Goal: Task Accomplishment & Management: Manage account settings

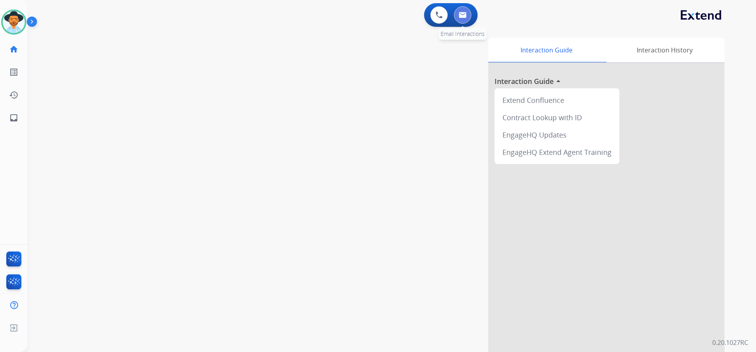
click at [466, 14] on img at bounding box center [463, 15] width 8 height 6
select select "**********"
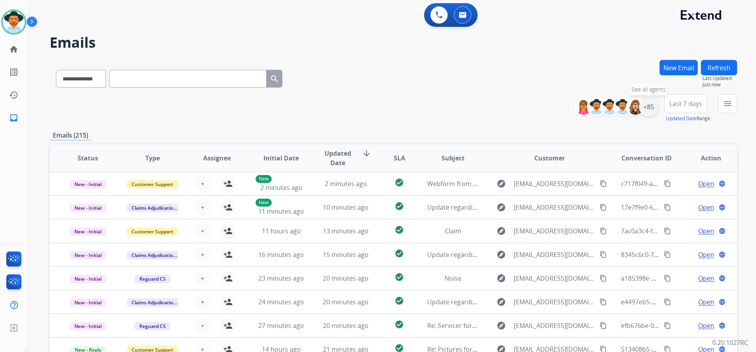
click at [650, 106] on div "+85" at bounding box center [648, 106] width 19 height 19
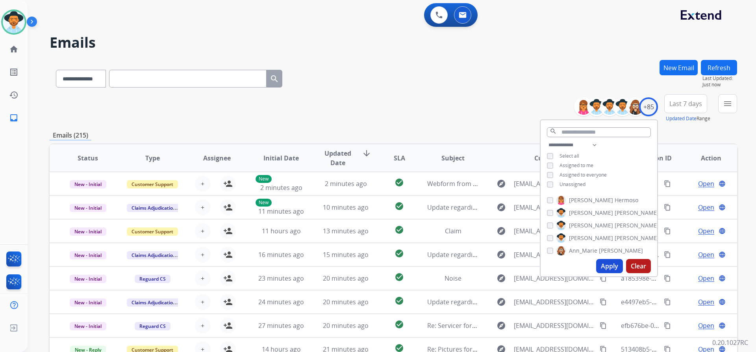
click at [577, 183] on span "Unassigned" at bounding box center [573, 184] width 26 height 7
click at [609, 266] on button "Apply" at bounding box center [609, 266] width 27 height 14
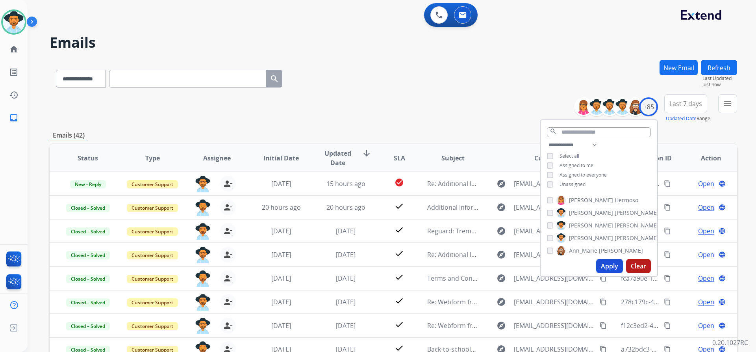
click at [676, 104] on span "Last 7 days" at bounding box center [685, 103] width 33 height 3
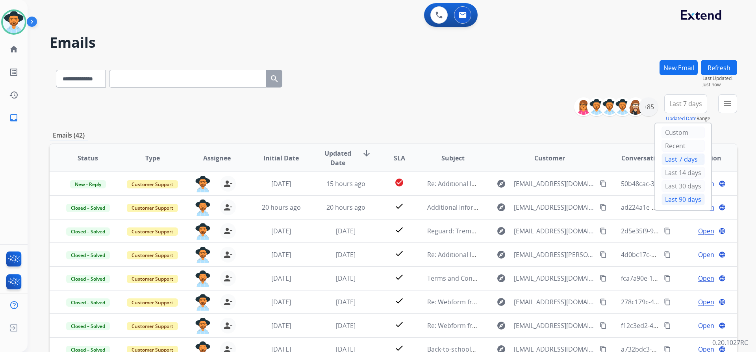
click at [678, 197] on div "Last 90 days" at bounding box center [683, 199] width 43 height 12
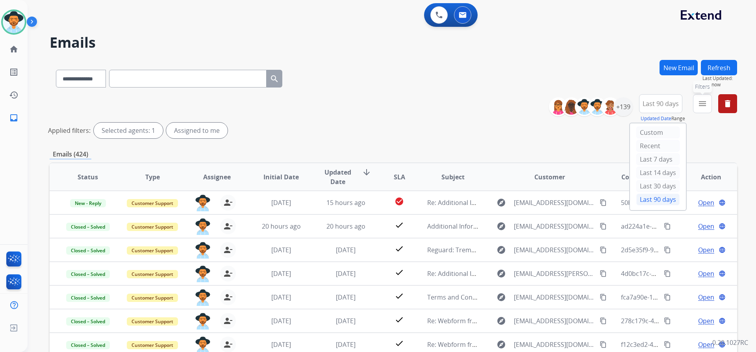
click at [701, 103] on mat-icon "menu" at bounding box center [702, 103] width 9 height 9
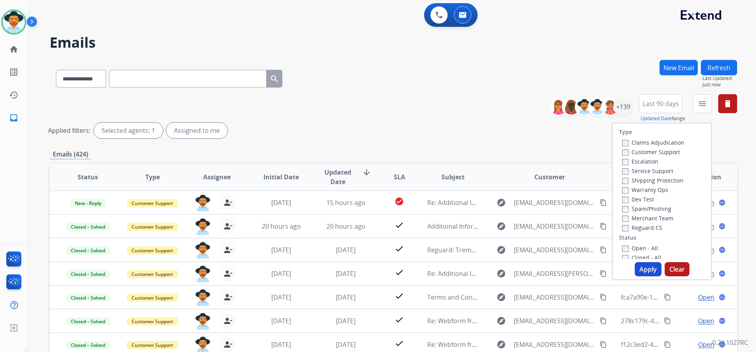
click at [656, 150] on label "Customer Support" at bounding box center [651, 151] width 58 height 7
click at [658, 180] on label "Shipping Protection" at bounding box center [652, 179] width 61 height 7
click at [649, 226] on label "Reguard CS" at bounding box center [642, 227] width 40 height 7
click at [645, 248] on label "Open - All" at bounding box center [640, 247] width 36 height 7
click at [650, 266] on button "Apply" at bounding box center [648, 269] width 27 height 14
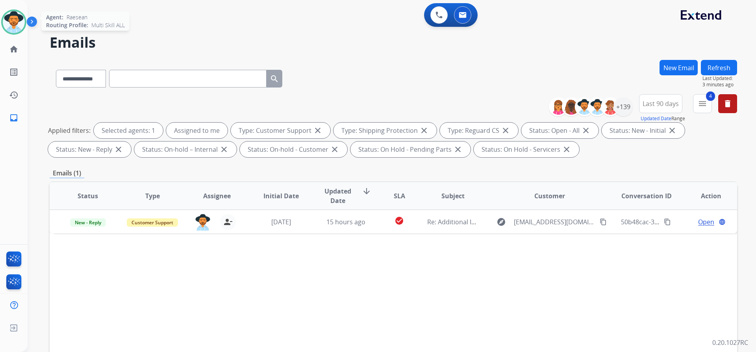
click at [26, 17] on div "Agent: [PERSON_NAME] Profile: Multi Skill ALL" at bounding box center [13, 21] width 25 height 25
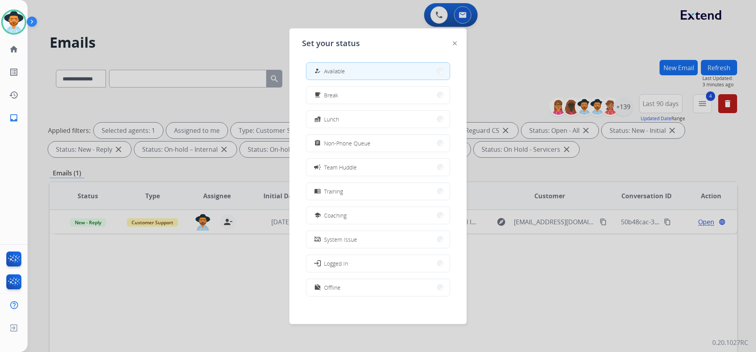
click at [187, 43] on div at bounding box center [378, 176] width 756 height 352
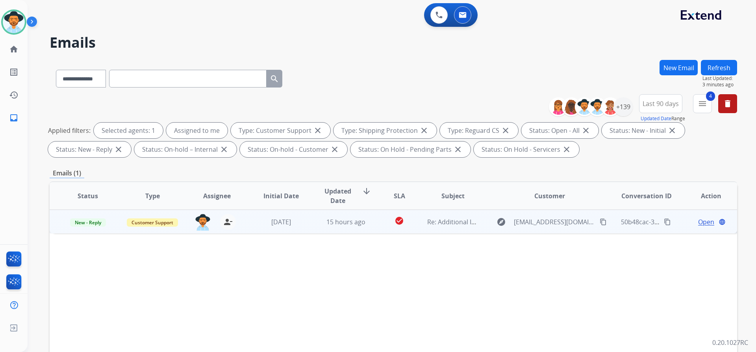
click at [699, 221] on span "Open" at bounding box center [706, 221] width 16 height 9
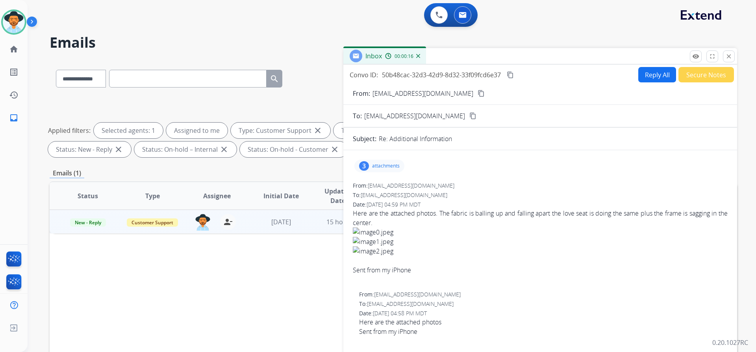
click at [391, 165] on p "attachments" at bounding box center [386, 166] width 28 height 6
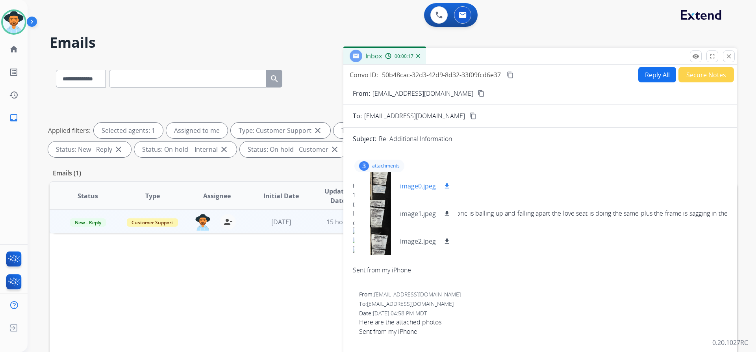
click at [374, 180] on div at bounding box center [380, 186] width 39 height 28
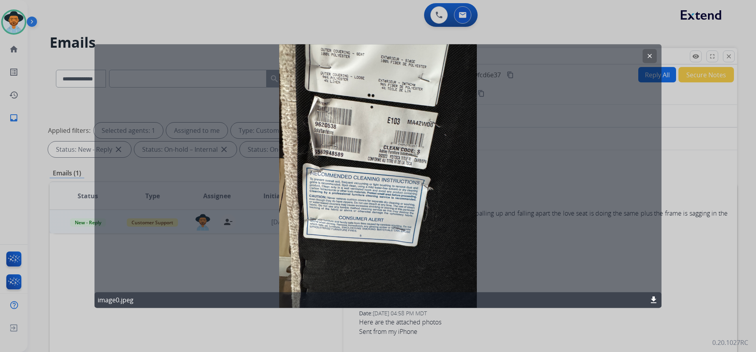
click at [652, 57] on mat-icon "clear" at bounding box center [649, 55] width 7 height 7
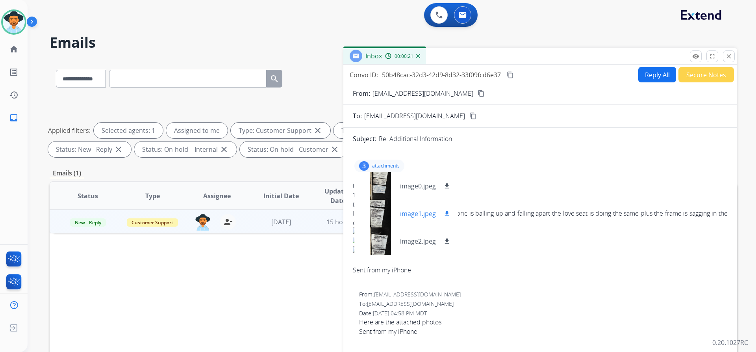
click at [369, 224] on div at bounding box center [380, 214] width 39 height 28
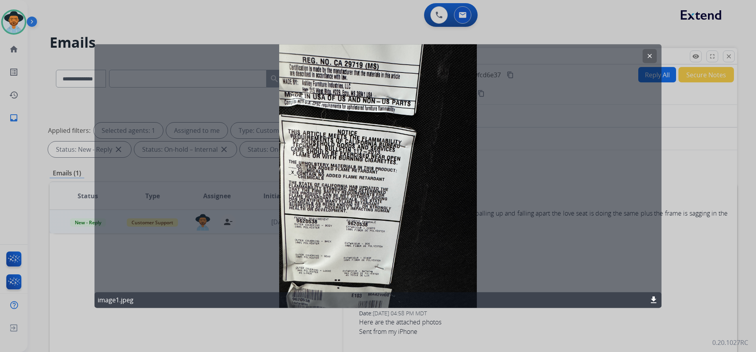
click at [651, 57] on mat-icon "clear" at bounding box center [649, 55] width 7 height 7
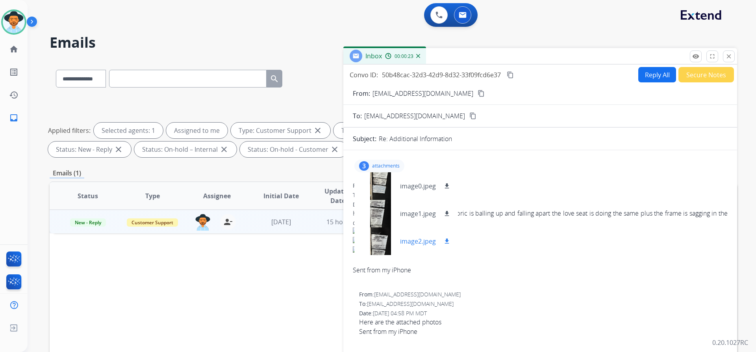
click at [375, 246] on div at bounding box center [380, 241] width 39 height 28
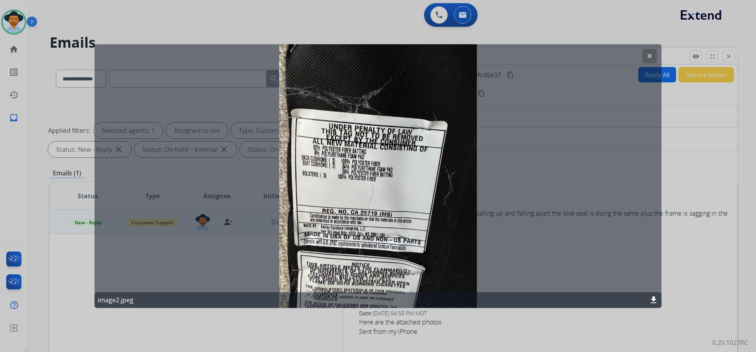
click at [647, 52] on mat-icon "clear" at bounding box center [649, 55] width 7 height 7
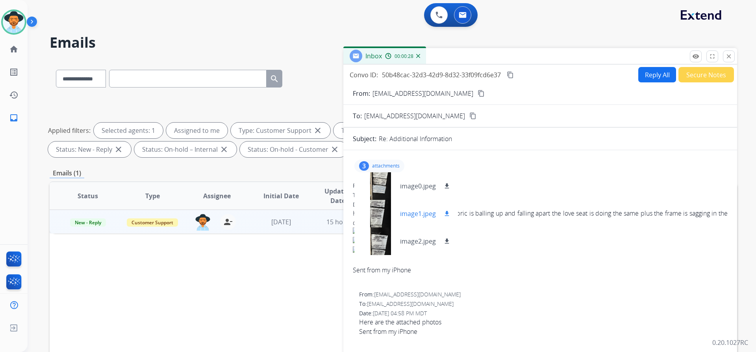
click at [386, 213] on div at bounding box center [380, 214] width 39 height 28
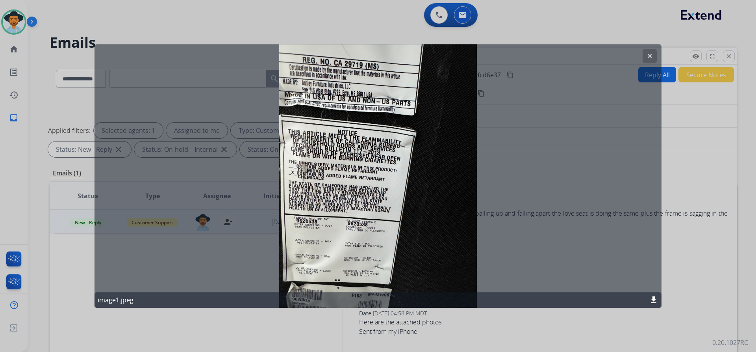
click at [653, 55] on button "clear" at bounding box center [650, 56] width 14 height 14
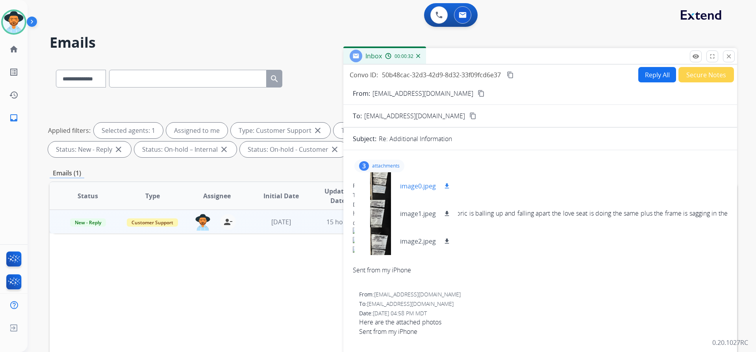
click at [386, 183] on div at bounding box center [380, 186] width 39 height 28
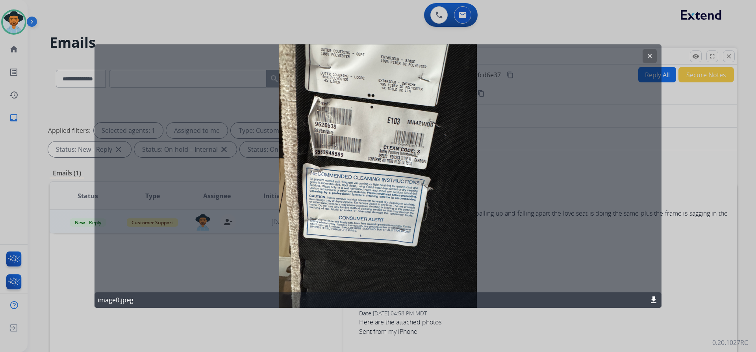
click at [651, 56] on mat-icon "clear" at bounding box center [649, 55] width 7 height 7
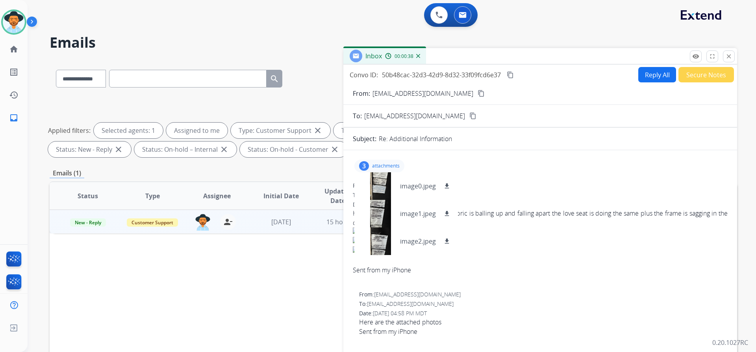
click at [478, 91] on mat-icon "content_copy" at bounding box center [481, 93] width 7 height 7
click at [576, 256] on span "Here are the attached photos. The fabric is balling up and falling apart the lo…" at bounding box center [540, 246] width 375 height 76
drag, startPoint x: 371, startPoint y: 163, endPoint x: 464, endPoint y: 158, distance: 93.4
click at [371, 163] on div "3 attachments image0.jpeg download image1.jpeg download image2.jpeg download" at bounding box center [379, 165] width 50 height 13
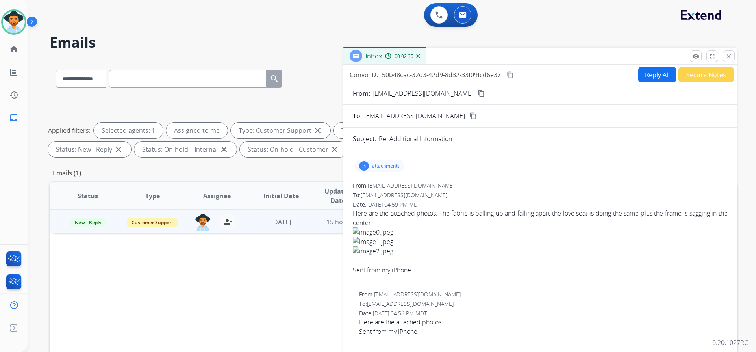
click at [646, 77] on button "Reply All" at bounding box center [657, 74] width 38 height 15
select select "**********"
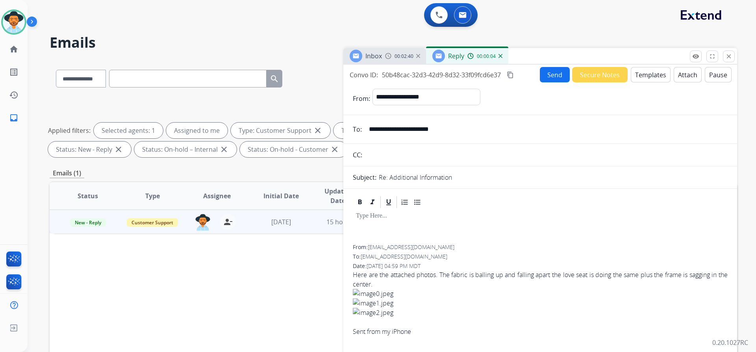
click at [650, 73] on button "Templates" at bounding box center [651, 74] width 40 height 15
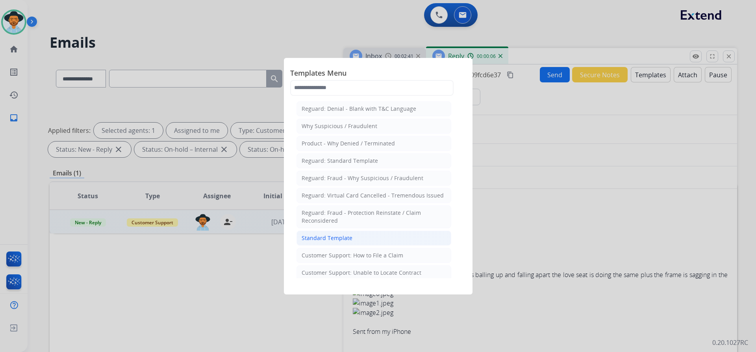
click at [347, 237] on div "Standard Template" at bounding box center [327, 238] width 51 height 8
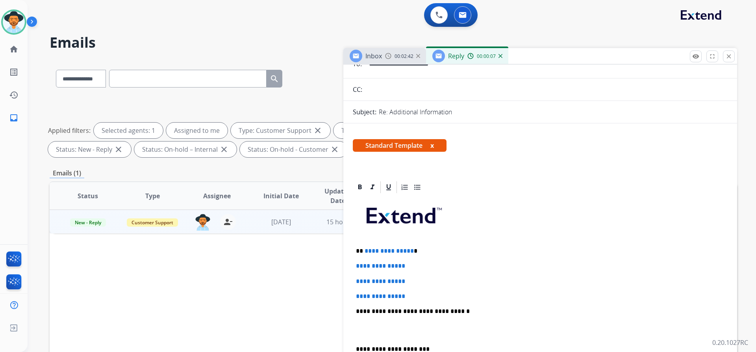
scroll to position [79, 0]
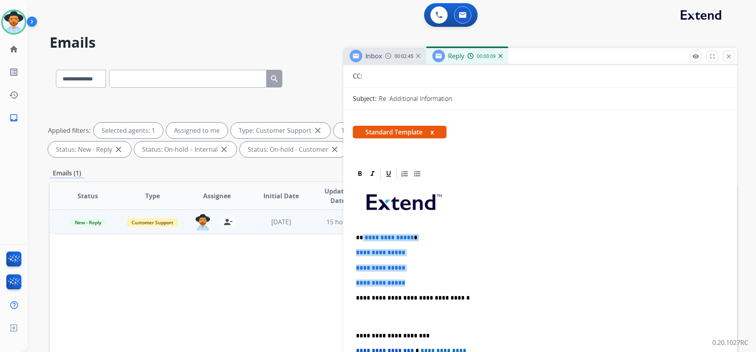
drag, startPoint x: 413, startPoint y: 284, endPoint x: 362, endPoint y: 237, distance: 69.6
click at [362, 237] on div "**********" at bounding box center [540, 316] width 375 height 271
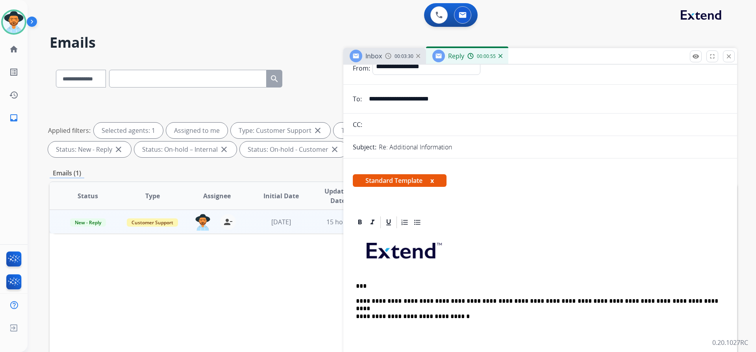
scroll to position [0, 0]
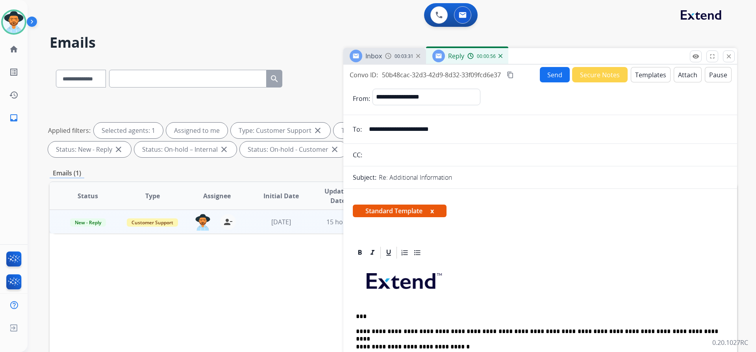
click at [386, 54] on img at bounding box center [388, 56] width 6 height 6
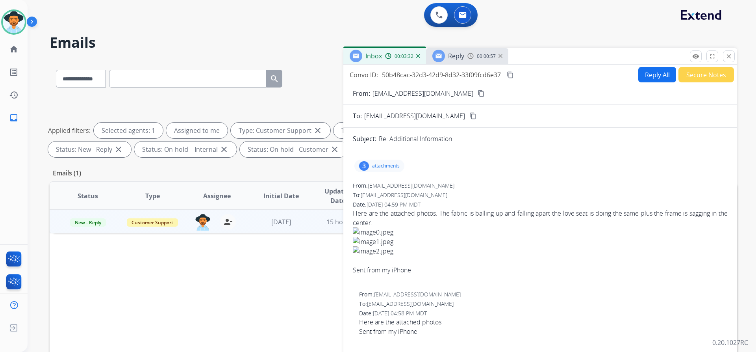
click at [384, 162] on div "3 attachments" at bounding box center [379, 165] width 50 height 13
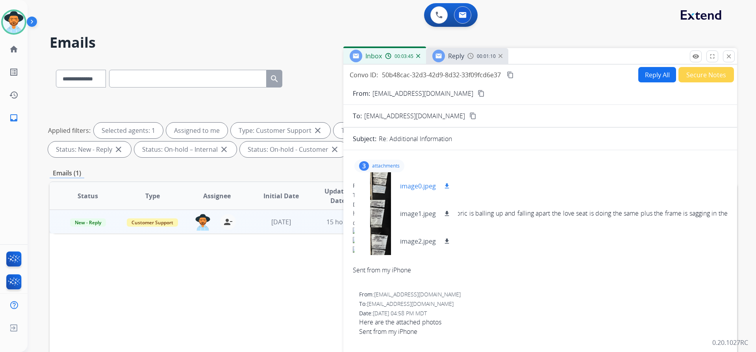
click at [395, 181] on div at bounding box center [380, 186] width 39 height 28
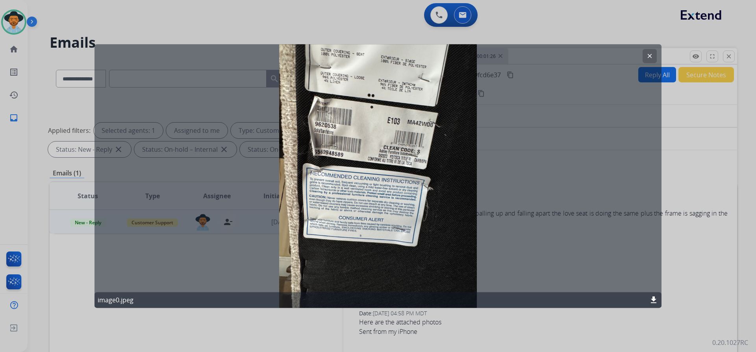
click at [650, 57] on mat-icon "clear" at bounding box center [649, 55] width 7 height 7
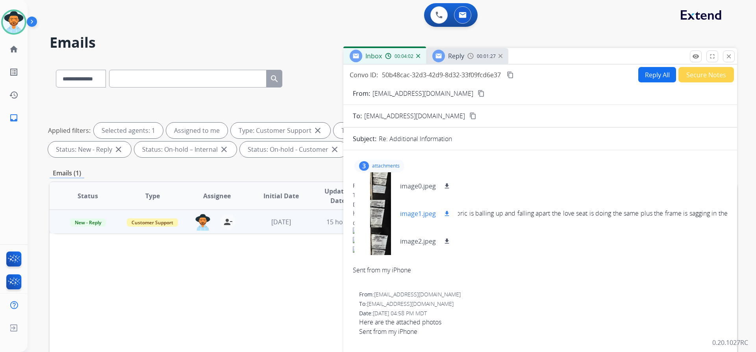
click at [379, 219] on div at bounding box center [380, 214] width 39 height 28
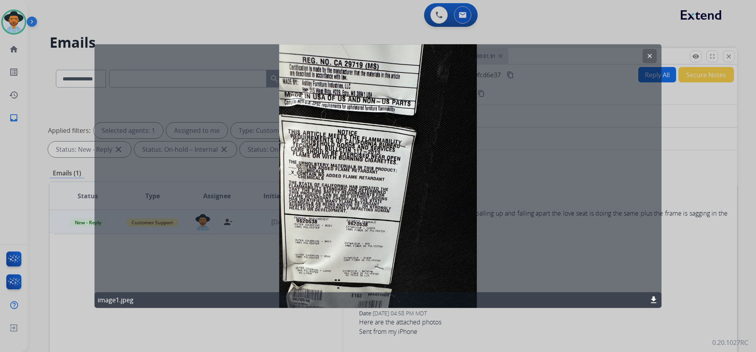
click at [647, 55] on mat-icon "clear" at bounding box center [649, 55] width 7 height 7
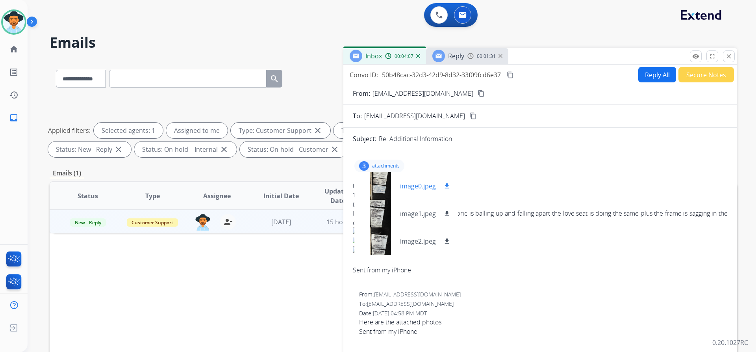
click at [382, 179] on div at bounding box center [380, 186] width 39 height 28
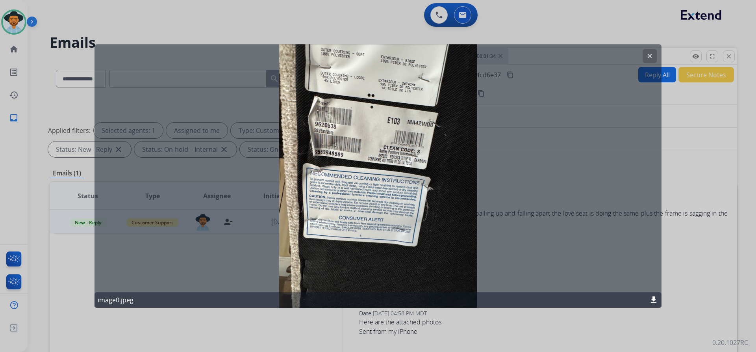
click at [649, 56] on mat-icon "clear" at bounding box center [649, 55] width 7 height 7
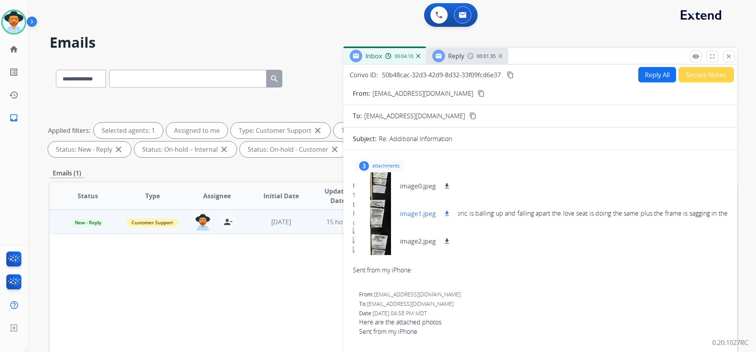
click at [391, 210] on div at bounding box center [380, 214] width 39 height 28
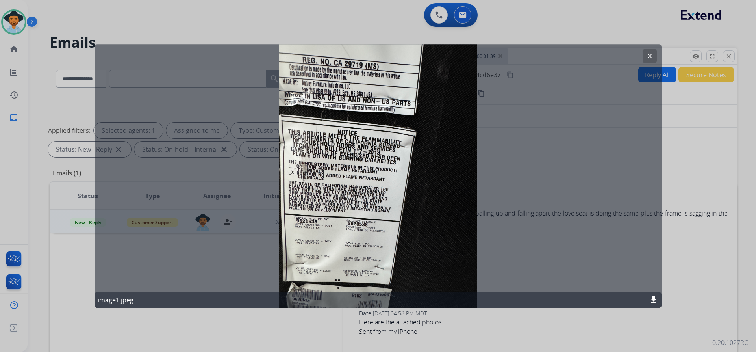
click at [651, 54] on mat-icon "clear" at bounding box center [649, 55] width 7 height 7
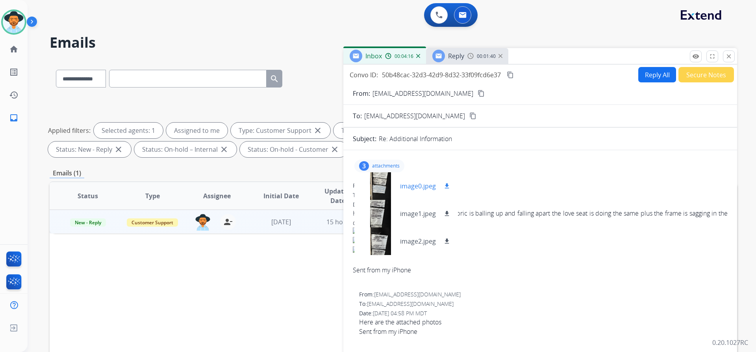
click at [404, 187] on p "image0.jpeg" at bounding box center [418, 185] width 36 height 9
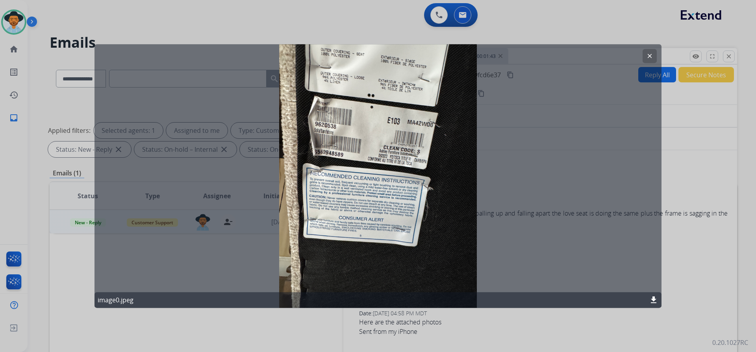
drag, startPoint x: 653, startPoint y: 54, endPoint x: 551, endPoint y: 132, distance: 128.6
click at [653, 56] on button "clear" at bounding box center [650, 56] width 14 height 14
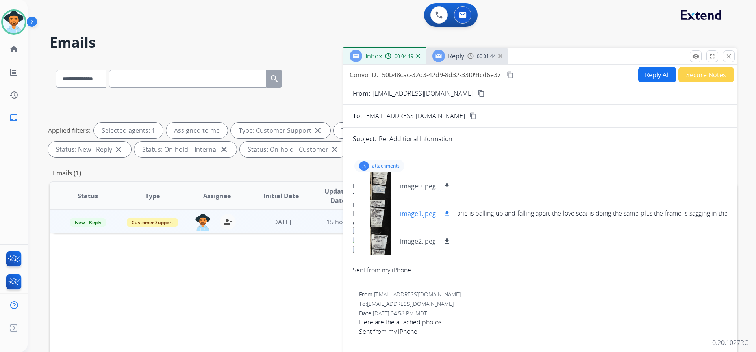
click at [381, 210] on div at bounding box center [380, 214] width 39 height 28
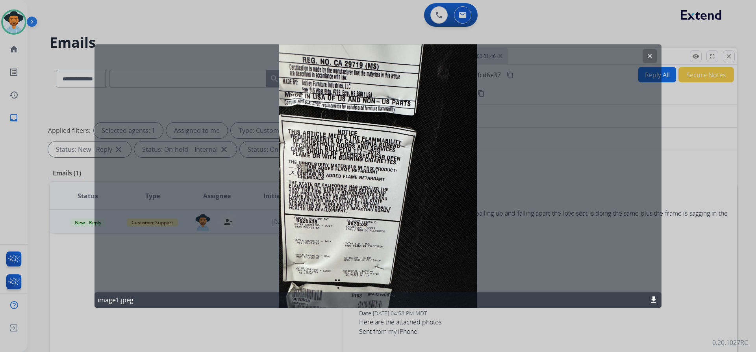
click at [654, 51] on button "clear" at bounding box center [650, 56] width 14 height 14
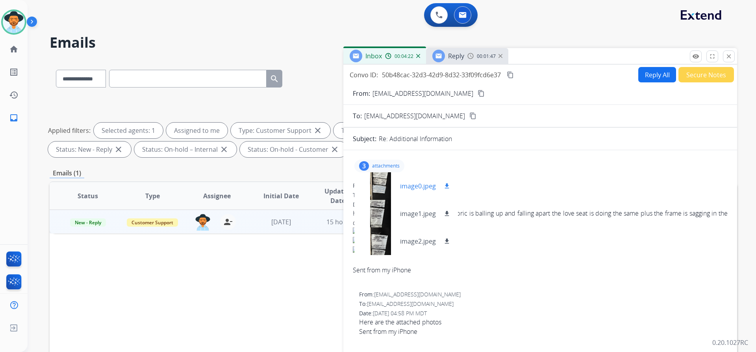
click at [385, 187] on div at bounding box center [380, 186] width 39 height 28
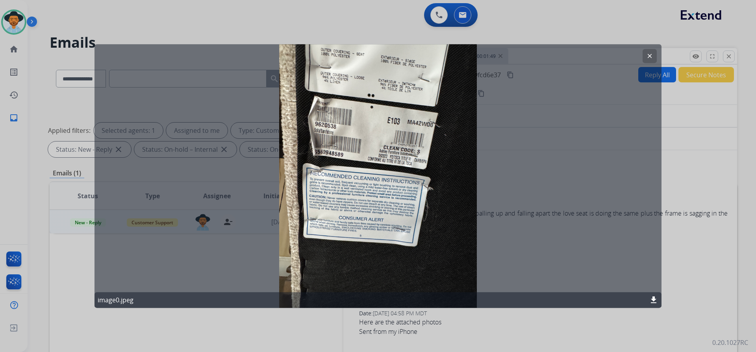
click at [646, 59] on button "clear" at bounding box center [650, 56] width 14 height 14
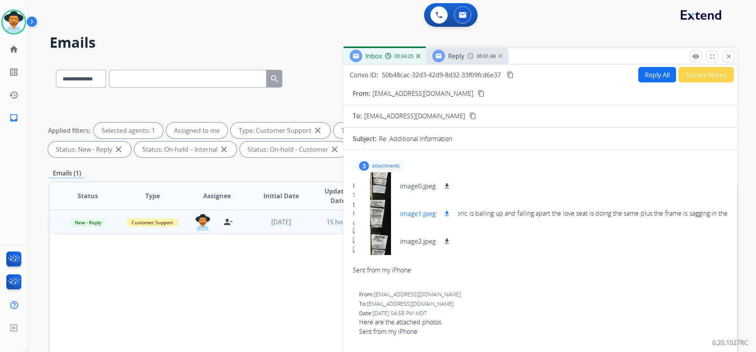
click at [390, 225] on div at bounding box center [380, 214] width 39 height 28
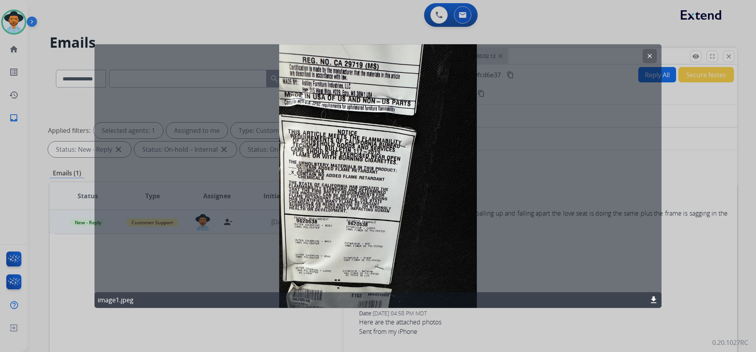
click at [647, 59] on mat-icon "clear" at bounding box center [649, 55] width 7 height 7
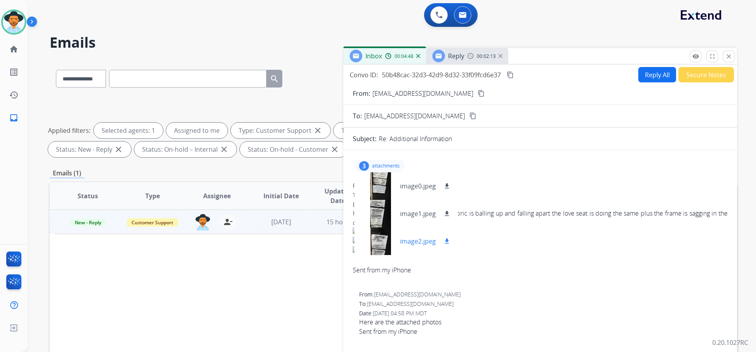
click at [392, 241] on div at bounding box center [380, 241] width 39 height 28
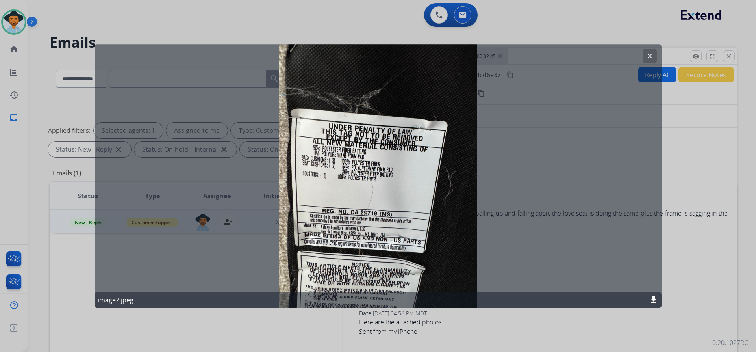
click at [648, 59] on mat-icon "clear" at bounding box center [649, 55] width 7 height 7
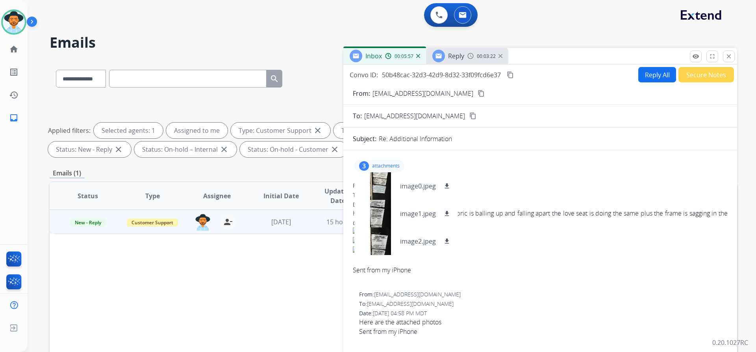
click at [508, 234] on img at bounding box center [540, 231] width 375 height 9
click at [460, 54] on span "Reply" at bounding box center [456, 56] width 16 height 9
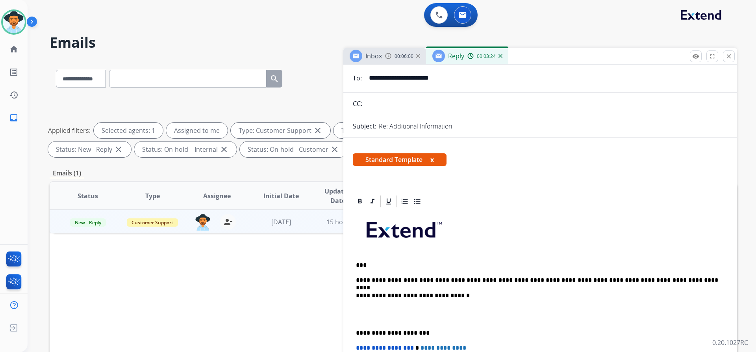
scroll to position [118, 0]
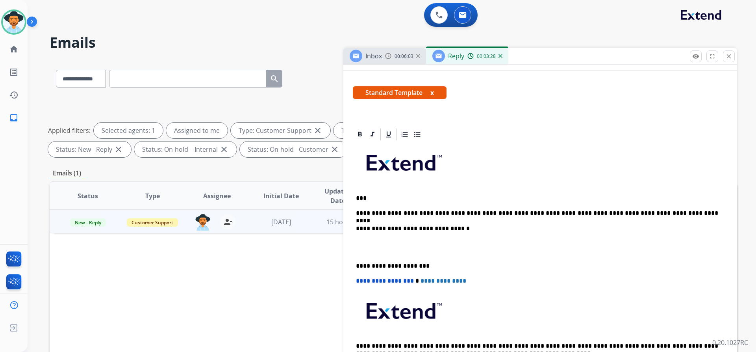
click at [564, 214] on p "**********" at bounding box center [537, 212] width 362 height 7
click at [363, 200] on p "***" at bounding box center [537, 198] width 362 height 7
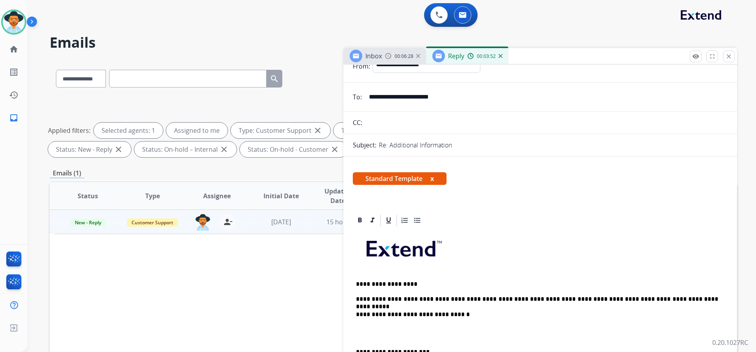
scroll to position [0, 0]
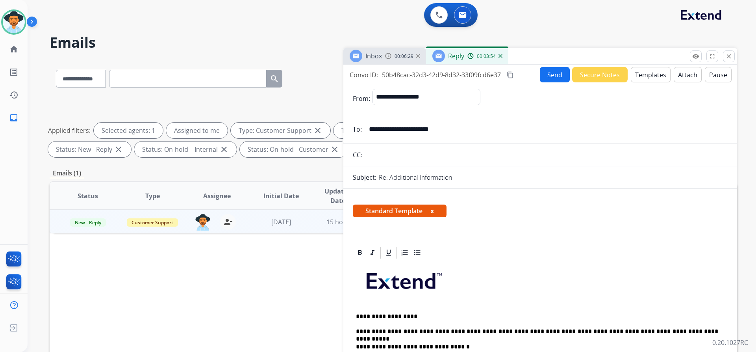
click at [557, 79] on button "Send" at bounding box center [555, 74] width 30 height 15
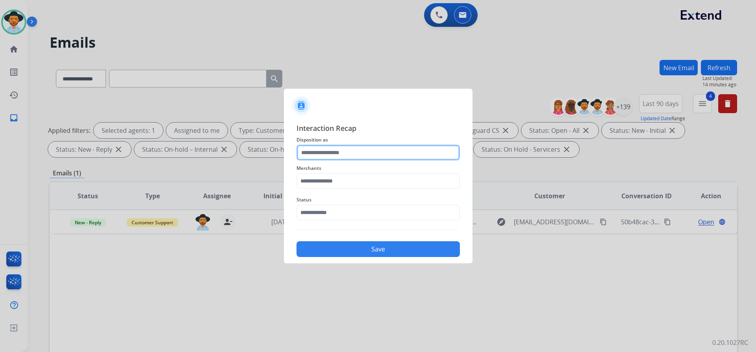
click at [362, 156] on input "text" at bounding box center [378, 153] width 163 height 16
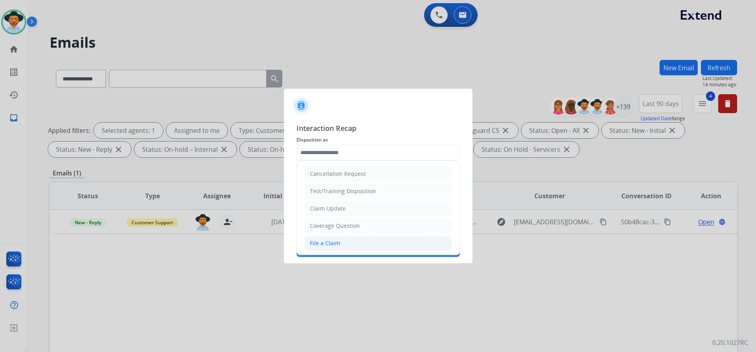
click at [343, 242] on li "File a Claim" at bounding box center [378, 242] width 147 height 15
type input "**********"
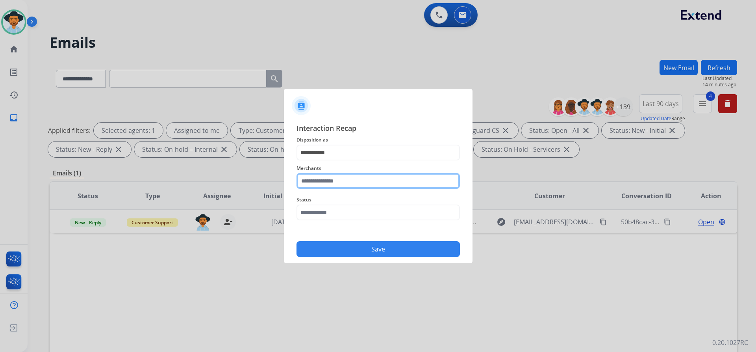
click at [352, 183] on input "text" at bounding box center [378, 181] width 163 height 16
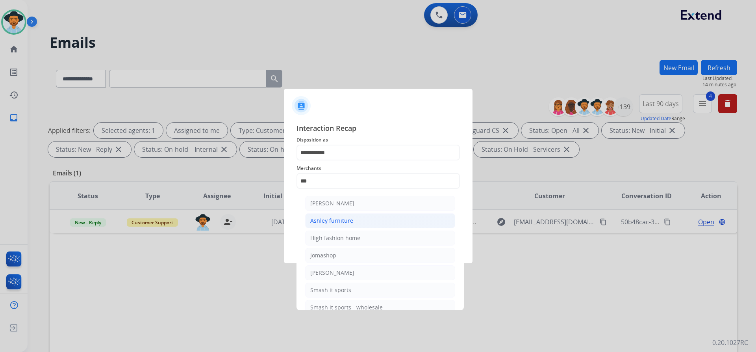
click at [359, 219] on li "Ashley furniture" at bounding box center [380, 220] width 150 height 15
type input "**********"
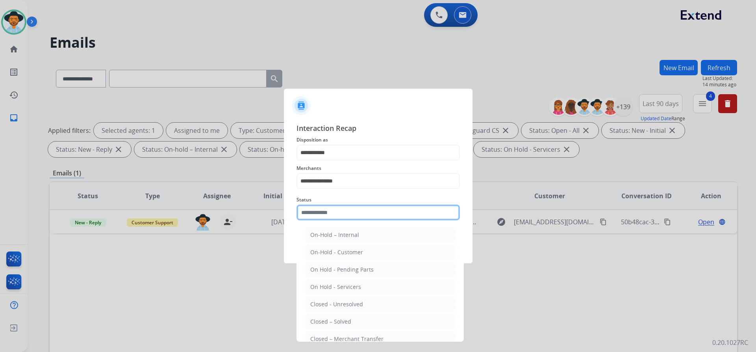
click at [346, 210] on input "text" at bounding box center [378, 212] width 163 height 16
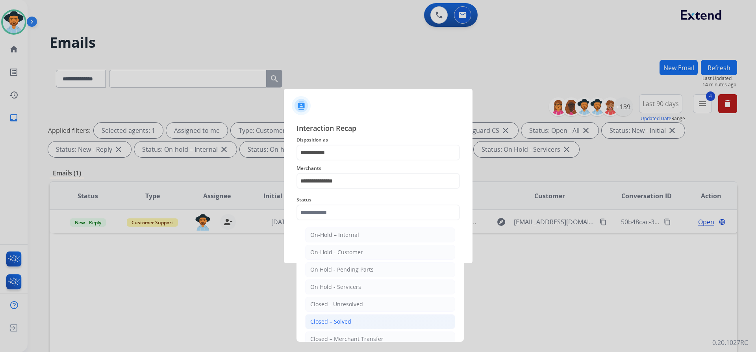
click at [356, 321] on li "Closed – Solved" at bounding box center [380, 321] width 150 height 15
type input "**********"
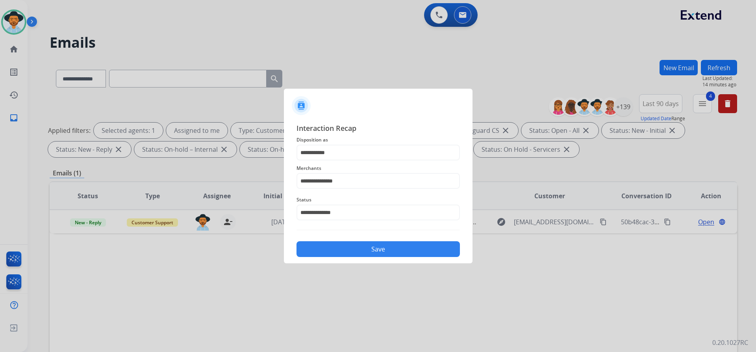
click at [378, 248] on button "Save" at bounding box center [378, 249] width 163 height 16
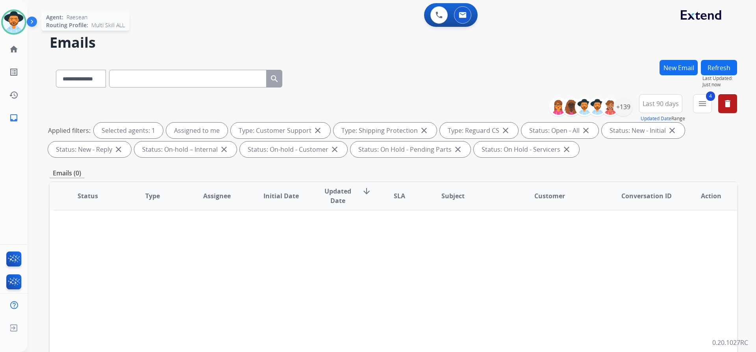
click at [8, 20] on img at bounding box center [14, 22] width 22 height 22
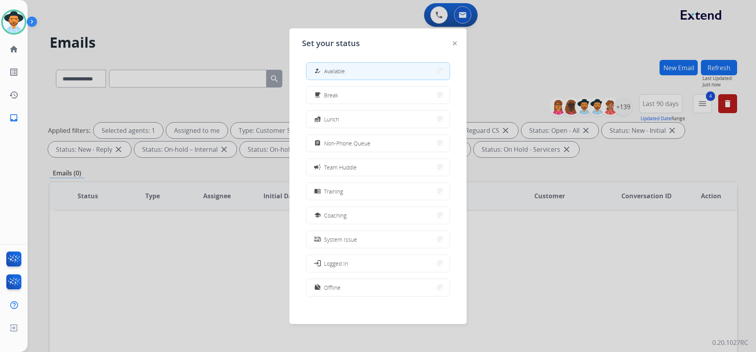
click at [588, 37] on div at bounding box center [378, 176] width 756 height 352
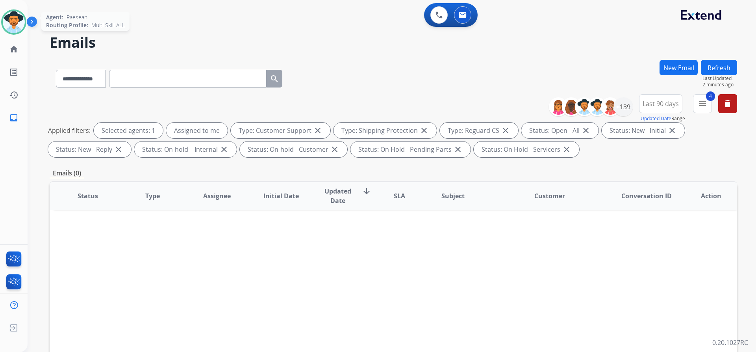
drag, startPoint x: 5, startPoint y: 13, endPoint x: 11, endPoint y: 17, distance: 7.1
click at [5, 13] on div at bounding box center [13, 21] width 25 height 25
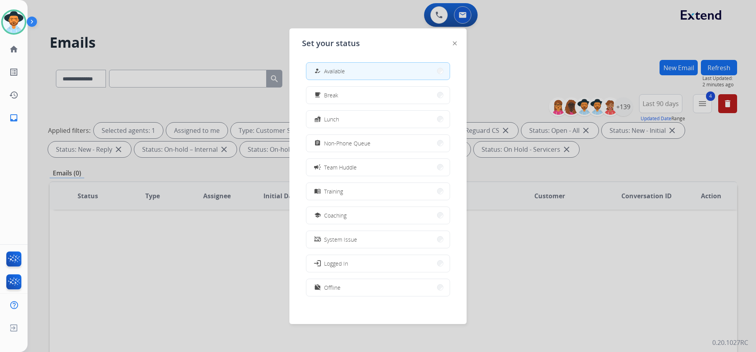
click at [497, 61] on div at bounding box center [378, 176] width 756 height 352
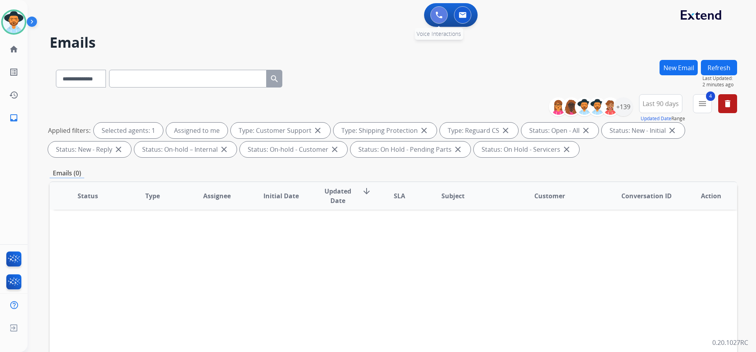
click at [443, 18] on button at bounding box center [438, 14] width 17 height 17
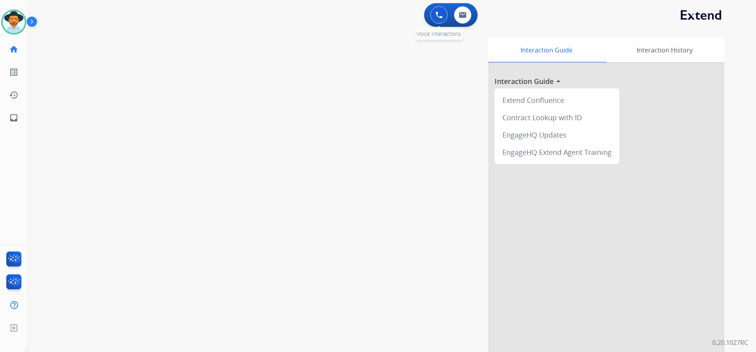
click at [437, 13] on img at bounding box center [439, 14] width 7 height 7
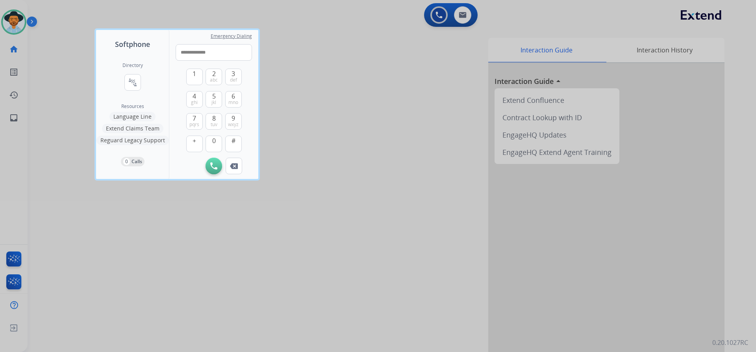
type input "**********"
click at [359, 63] on div at bounding box center [378, 176] width 756 height 352
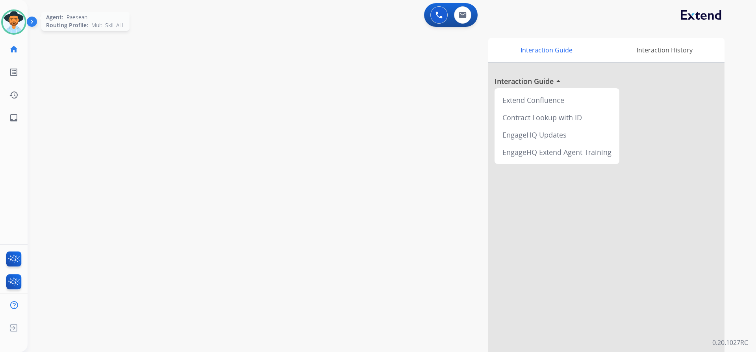
click at [23, 25] on img at bounding box center [14, 22] width 22 height 22
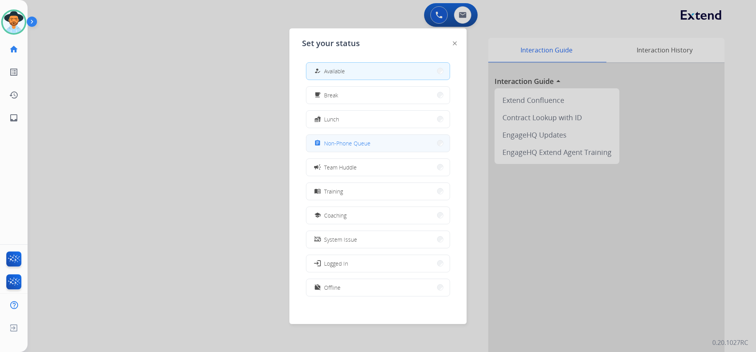
click at [394, 142] on button "assignment Non-Phone Queue" at bounding box center [377, 143] width 143 height 17
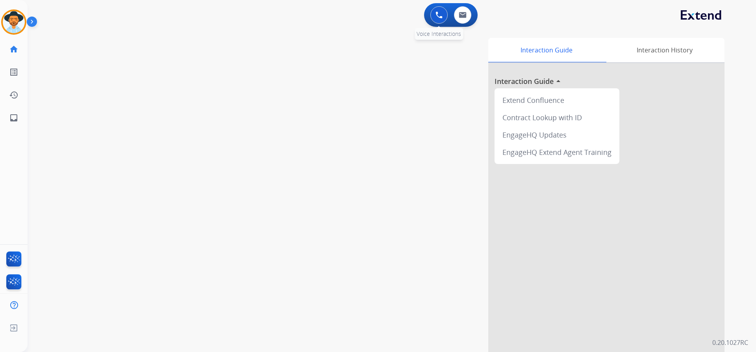
click at [435, 14] on button at bounding box center [438, 14] width 17 height 17
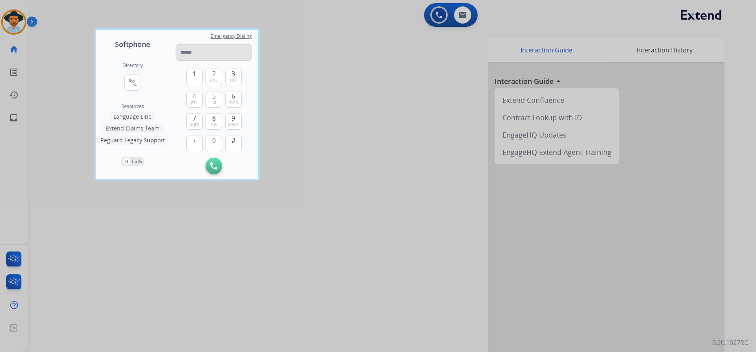
click at [225, 50] on input "tel" at bounding box center [214, 52] width 76 height 17
type input "**********"
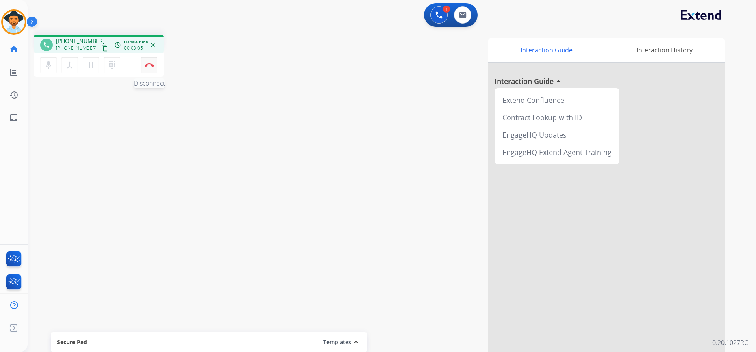
click at [151, 67] on img at bounding box center [149, 65] width 9 height 4
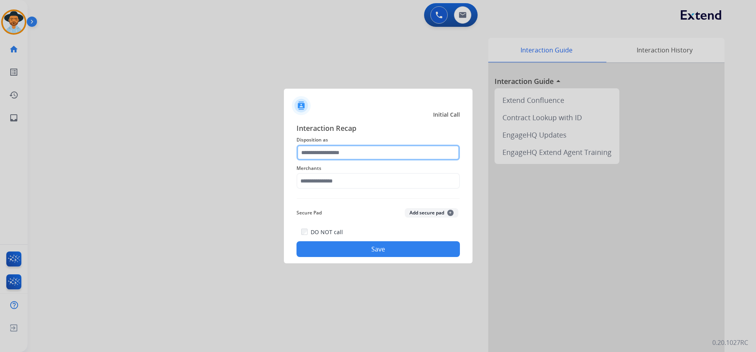
click at [359, 154] on input "text" at bounding box center [378, 153] width 163 height 16
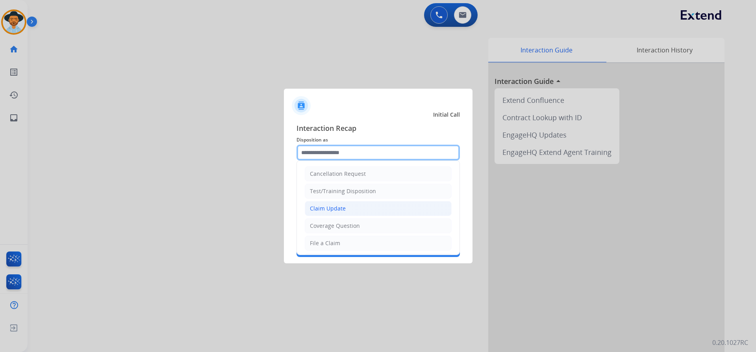
scroll to position [158, 0]
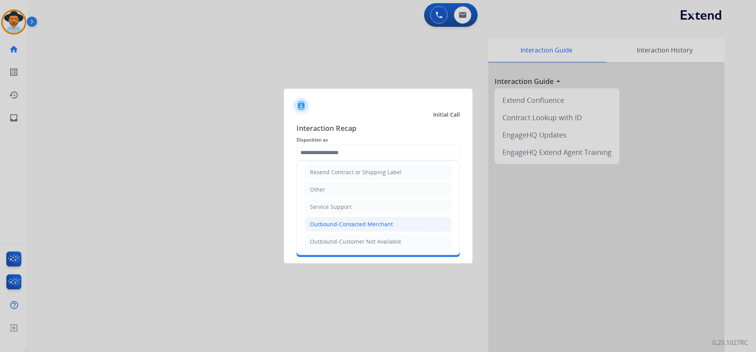
click at [391, 219] on li "Outbound-Contacted Merchant" at bounding box center [378, 224] width 147 height 15
type input "**********"
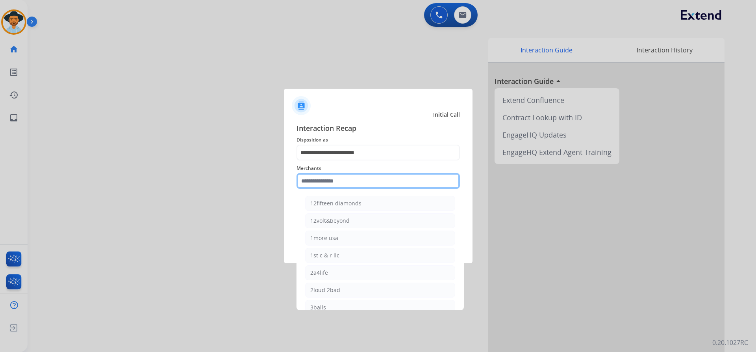
click at [363, 180] on input "text" at bounding box center [378, 181] width 163 height 16
click at [372, 178] on input "text" at bounding box center [378, 181] width 163 height 16
type input "*"
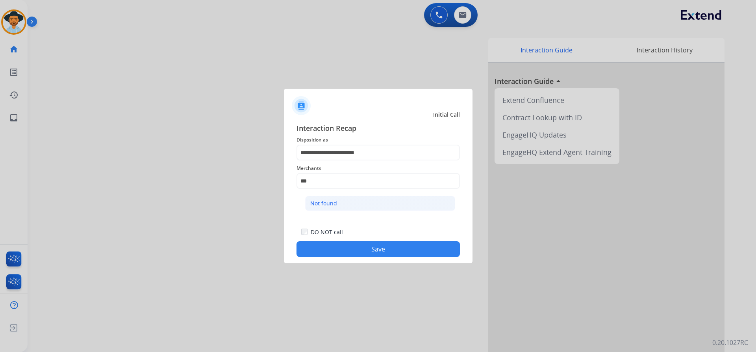
click at [351, 200] on li "Not found" at bounding box center [380, 203] width 150 height 15
type input "*********"
click at [348, 245] on button "Save" at bounding box center [378, 249] width 163 height 16
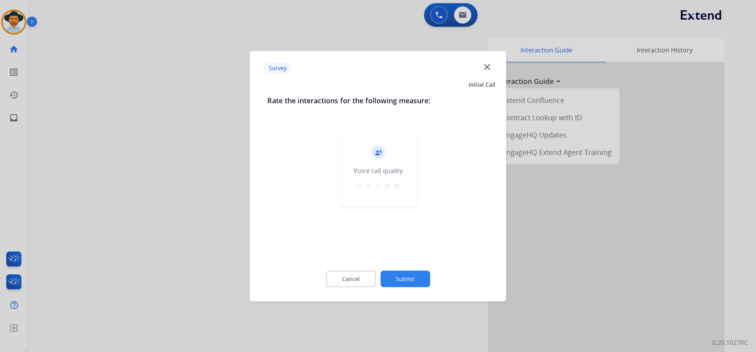
click at [398, 276] on button "Submit" at bounding box center [405, 278] width 50 height 17
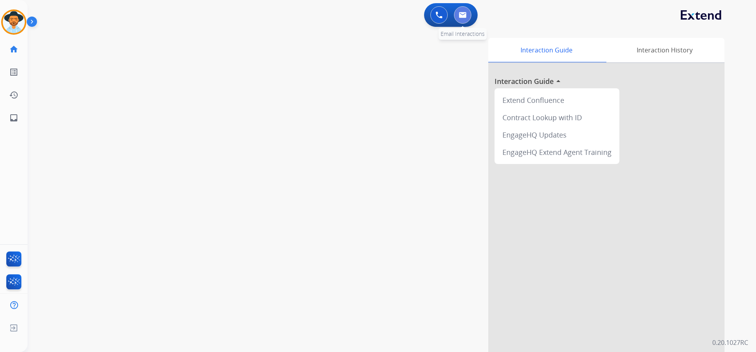
click at [468, 8] on button at bounding box center [462, 14] width 17 height 17
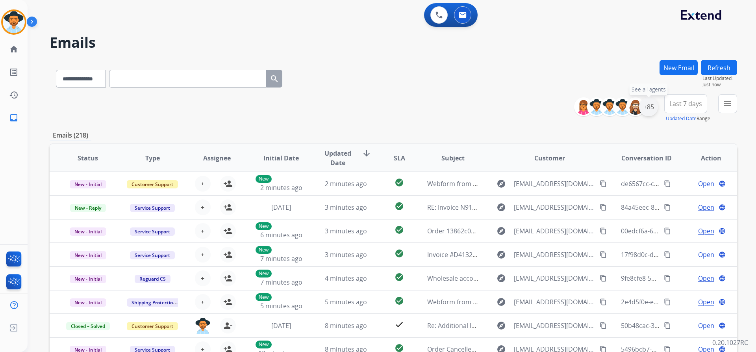
click at [656, 109] on div "+85" at bounding box center [648, 106] width 19 height 19
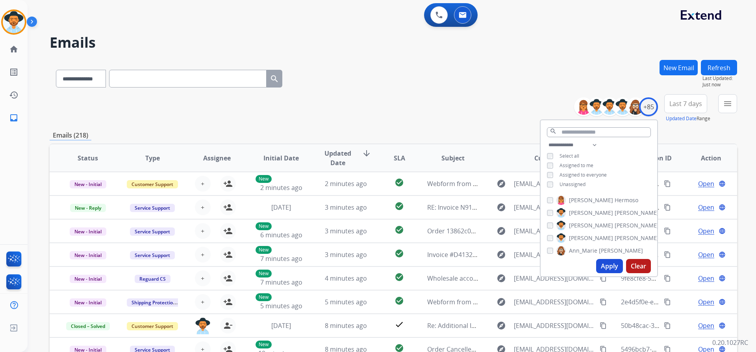
click at [574, 182] on span "Unassigned" at bounding box center [573, 184] width 26 height 7
click at [610, 265] on button "Apply" at bounding box center [609, 266] width 27 height 14
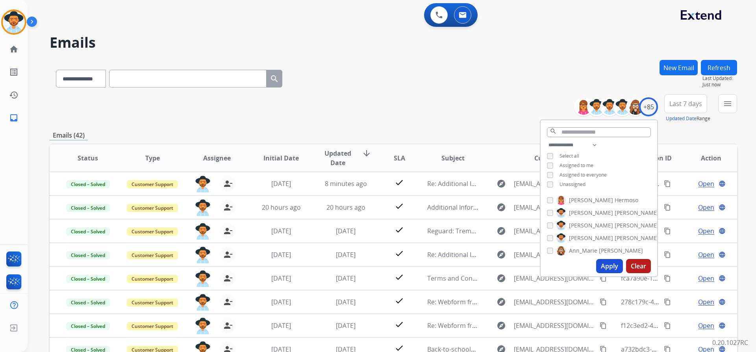
click at [692, 98] on button "Last 7 days" at bounding box center [685, 103] width 43 height 19
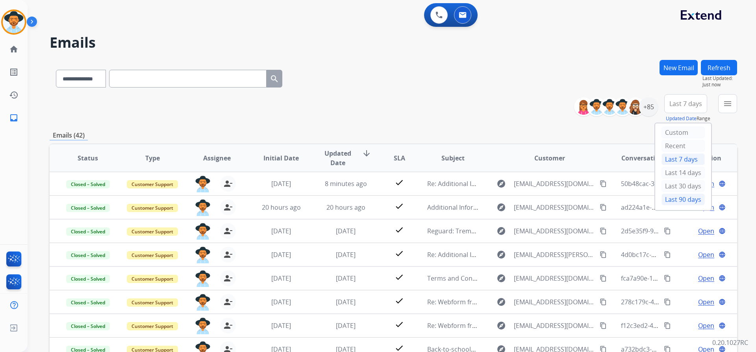
click at [678, 197] on div "Last 90 days" at bounding box center [683, 199] width 43 height 12
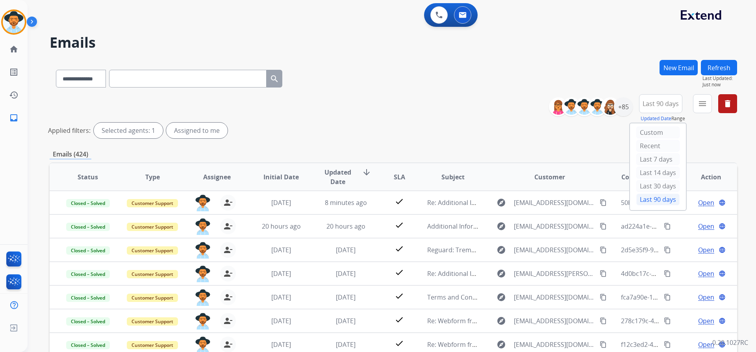
click at [705, 110] on button "menu" at bounding box center [702, 103] width 19 height 19
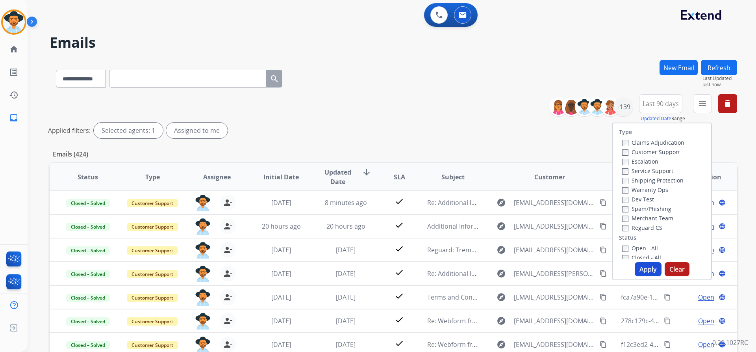
click at [671, 152] on label "Customer Support" at bounding box center [651, 151] width 58 height 7
click at [668, 178] on label "Shipping Protection" at bounding box center [652, 179] width 61 height 7
click at [648, 228] on label "Reguard CS" at bounding box center [642, 227] width 40 height 7
click at [639, 246] on label "Open - All" at bounding box center [640, 247] width 36 height 7
click at [647, 272] on button "Apply" at bounding box center [648, 269] width 27 height 14
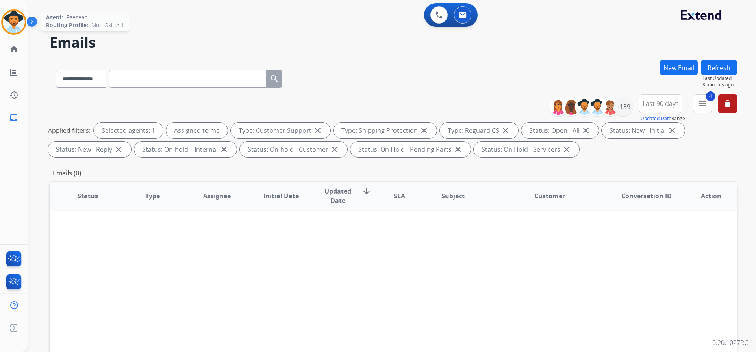
click at [7, 14] on img at bounding box center [14, 22] width 22 height 22
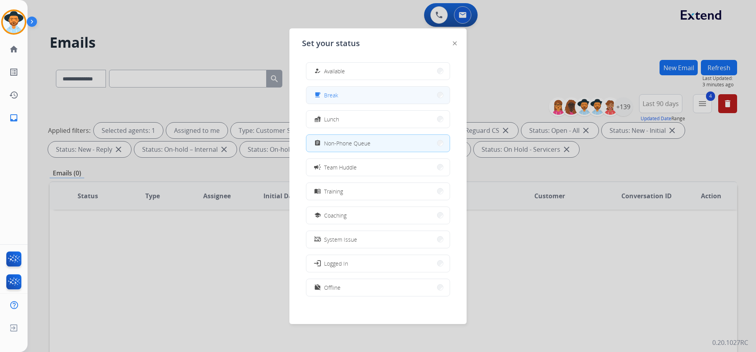
click at [398, 99] on button "free_breakfast Break" at bounding box center [377, 95] width 143 height 17
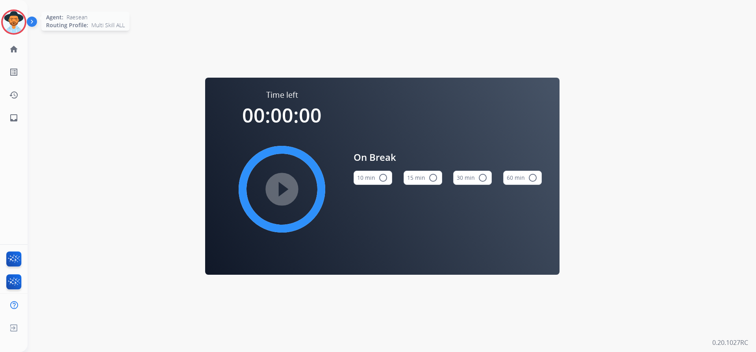
click at [19, 25] on img at bounding box center [14, 22] width 22 height 22
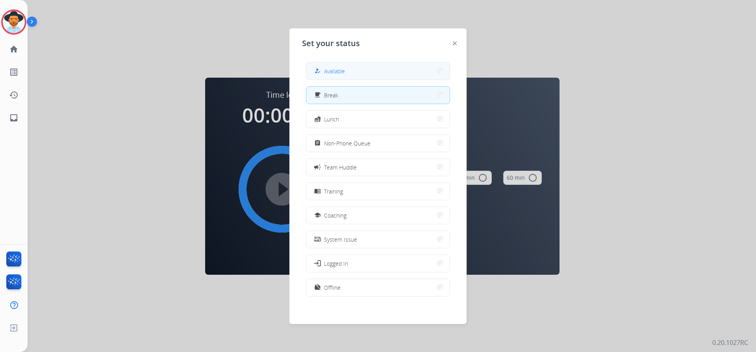
click at [394, 69] on button "how_to_reg Available" at bounding box center [377, 71] width 143 height 17
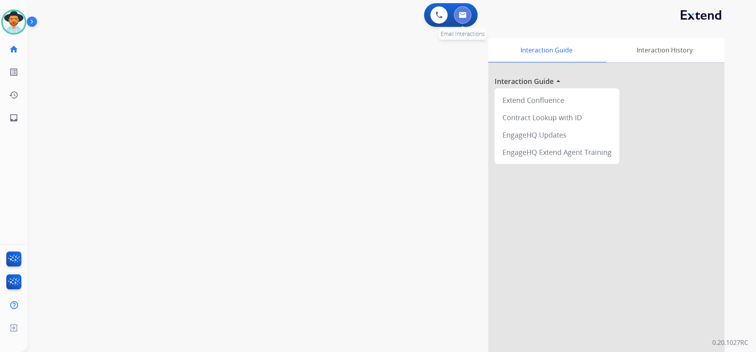
click at [462, 14] on img at bounding box center [463, 15] width 8 height 6
select select "**********"
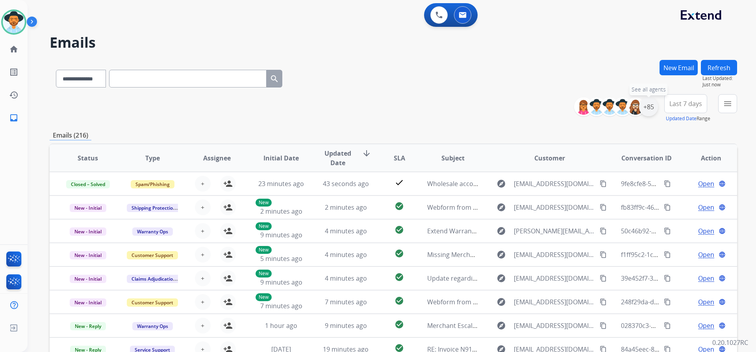
click at [643, 105] on div "+85" at bounding box center [648, 106] width 19 height 19
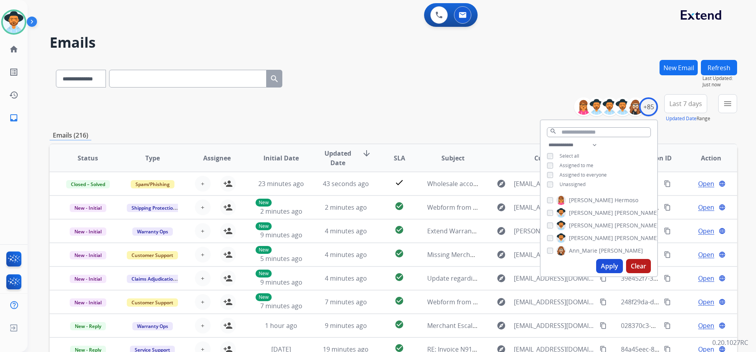
click at [577, 183] on span "Unassigned" at bounding box center [573, 184] width 26 height 7
click at [612, 266] on button "Apply" at bounding box center [609, 266] width 27 height 14
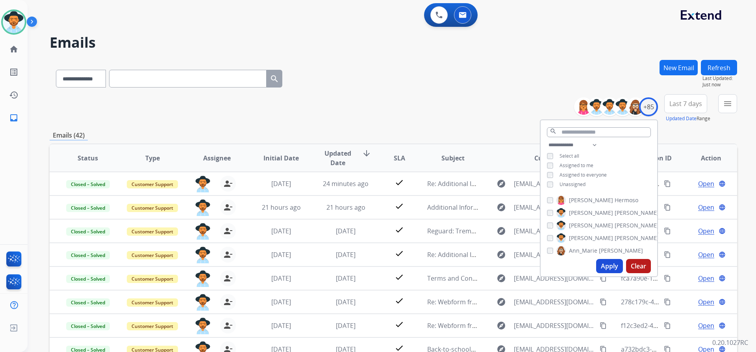
click at [683, 102] on span "Last 7 days" at bounding box center [685, 103] width 33 height 3
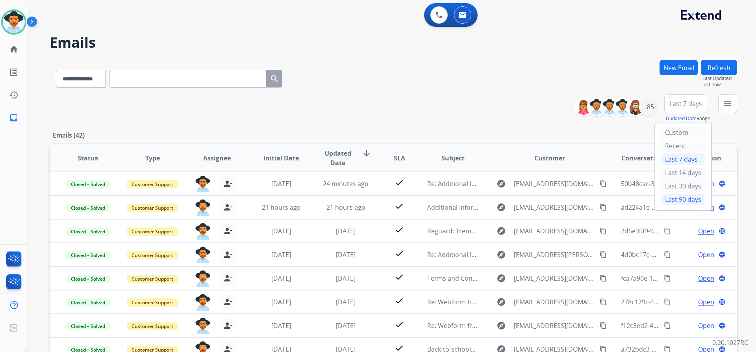
click at [677, 196] on div "Last 90 days" at bounding box center [683, 199] width 43 height 12
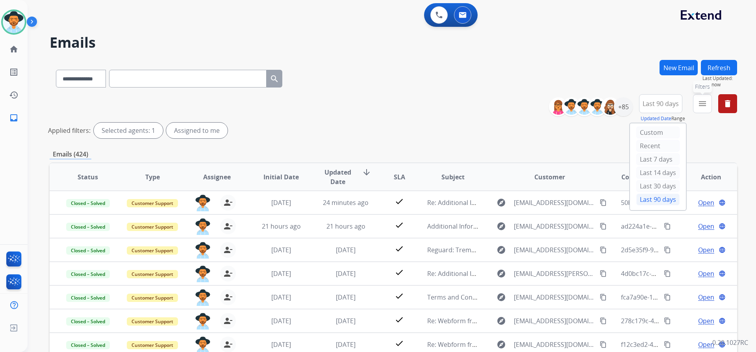
click at [699, 102] on mat-icon "menu" at bounding box center [702, 103] width 9 height 9
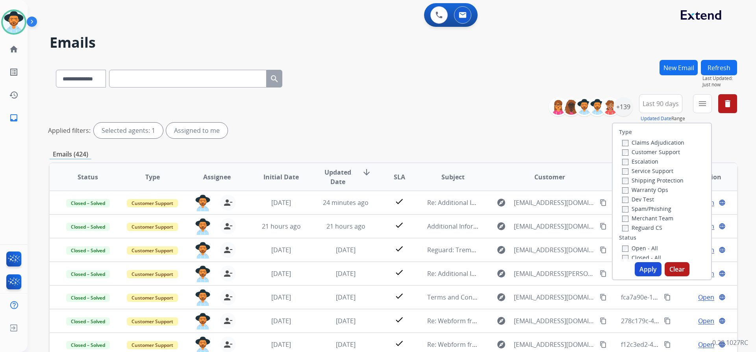
click at [670, 153] on label "Customer Support" at bounding box center [651, 151] width 58 height 7
click at [664, 182] on label "Shipping Protection" at bounding box center [652, 179] width 61 height 7
click at [651, 228] on label "Reguard CS" at bounding box center [642, 227] width 40 height 7
click at [644, 247] on label "Open - All" at bounding box center [640, 247] width 36 height 7
click at [646, 272] on button "Apply" at bounding box center [648, 269] width 27 height 14
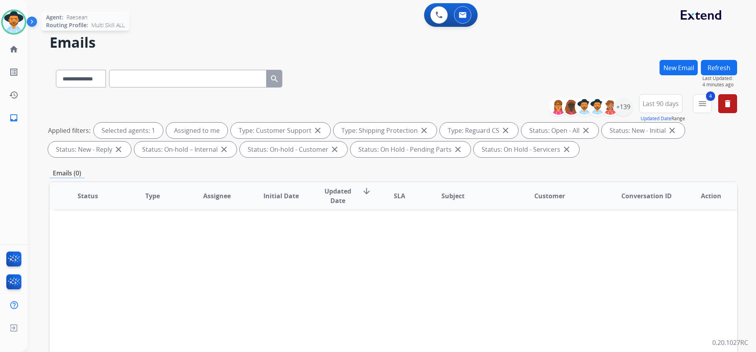
click at [15, 28] on img at bounding box center [14, 22] width 22 height 22
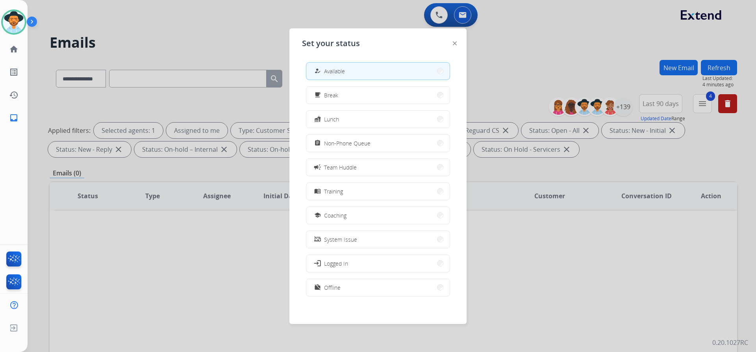
click at [374, 18] on div at bounding box center [378, 176] width 756 height 352
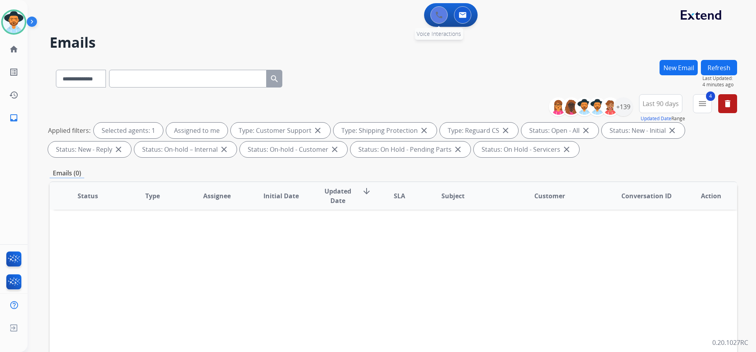
click at [438, 21] on button at bounding box center [438, 14] width 17 height 17
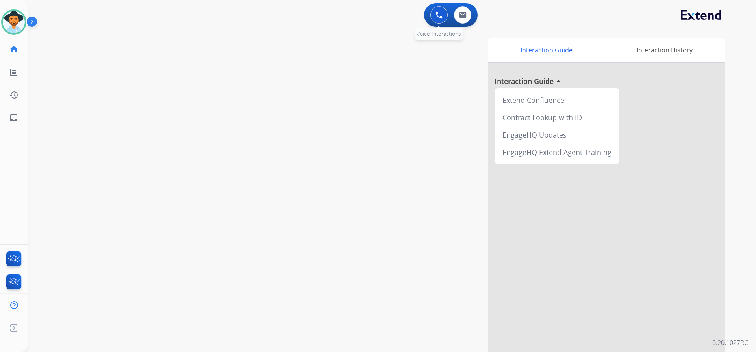
click at [434, 20] on button at bounding box center [438, 14] width 17 height 17
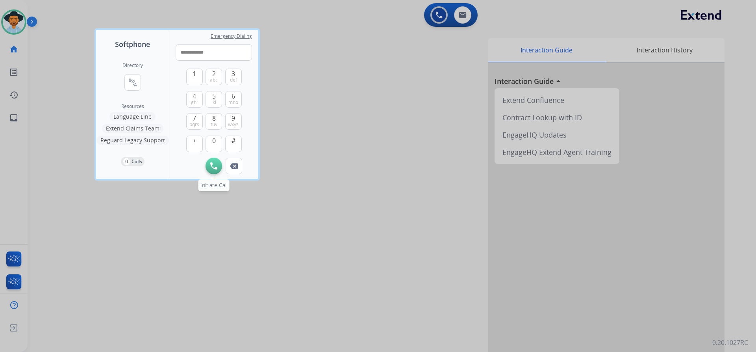
type input "**********"
click at [214, 164] on img at bounding box center [213, 165] width 7 height 7
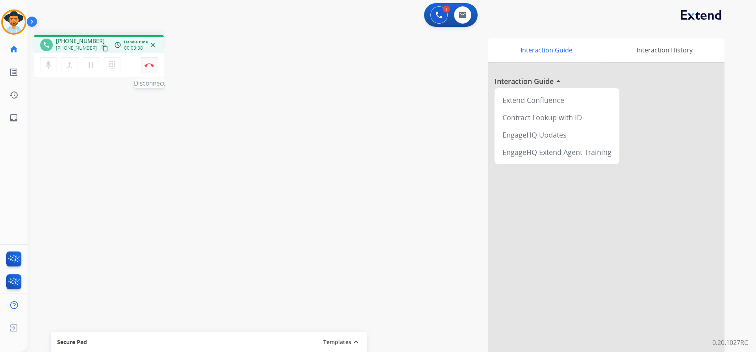
click at [156, 63] on button "Disconnect" at bounding box center [149, 65] width 17 height 17
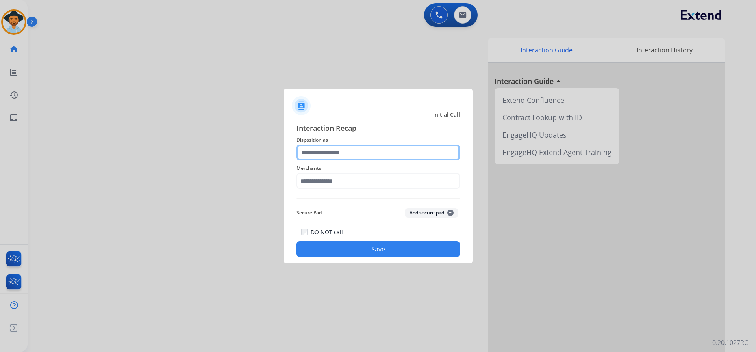
click at [387, 150] on input "text" at bounding box center [378, 153] width 163 height 16
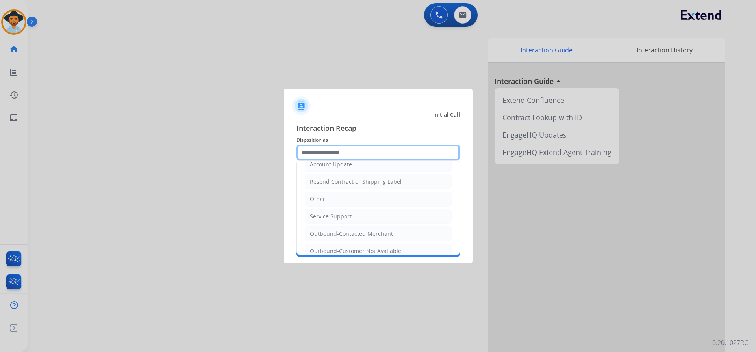
scroll to position [158, 0]
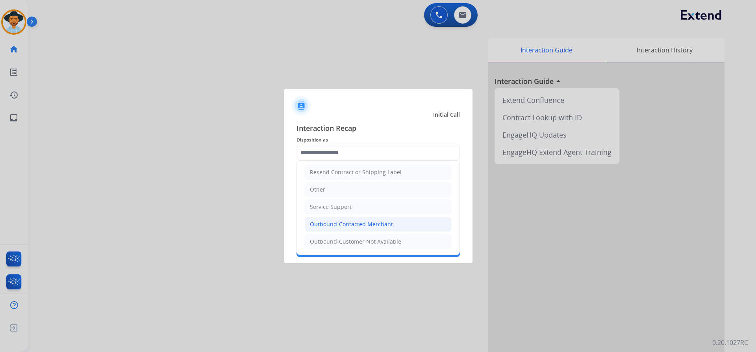
click at [388, 223] on div "Outbound-Contacted Merchant" at bounding box center [351, 224] width 83 height 8
type input "**********"
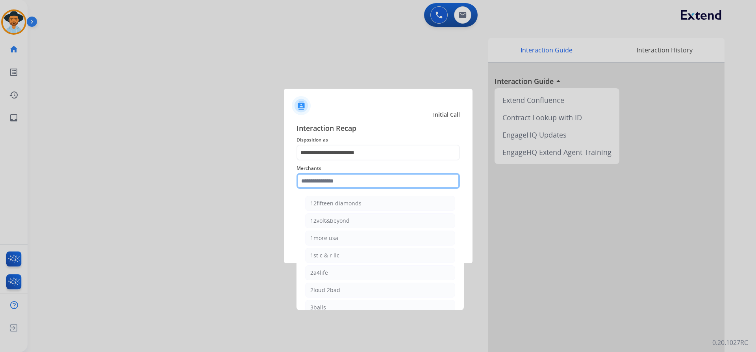
click at [342, 178] on input "text" at bounding box center [378, 181] width 163 height 16
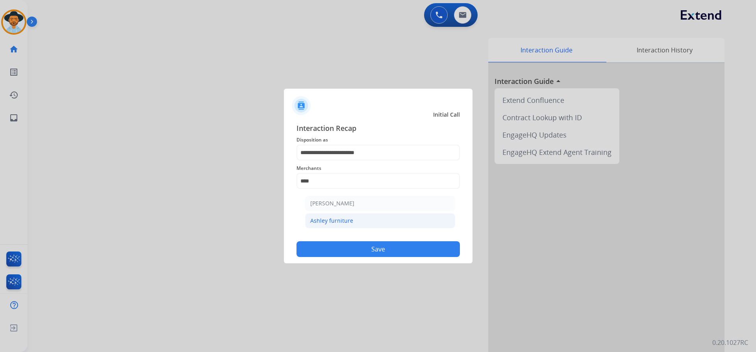
click at [355, 222] on li "Ashley furniture" at bounding box center [380, 220] width 150 height 15
type input "**********"
click at [369, 250] on button "Save" at bounding box center [378, 249] width 163 height 16
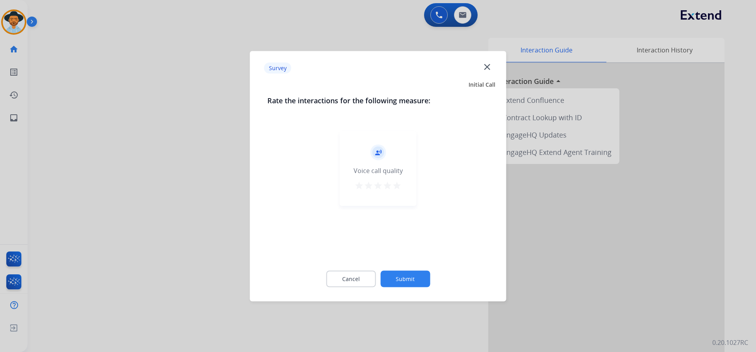
click at [419, 279] on button "Submit" at bounding box center [405, 278] width 50 height 17
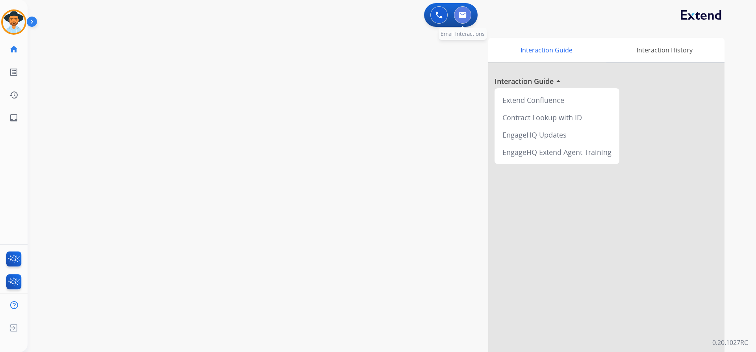
click at [466, 19] on button at bounding box center [462, 14] width 17 height 17
select select "**********"
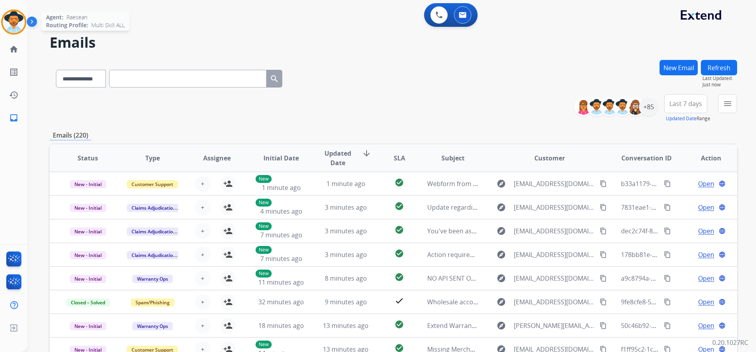
click at [17, 25] on img at bounding box center [14, 22] width 22 height 22
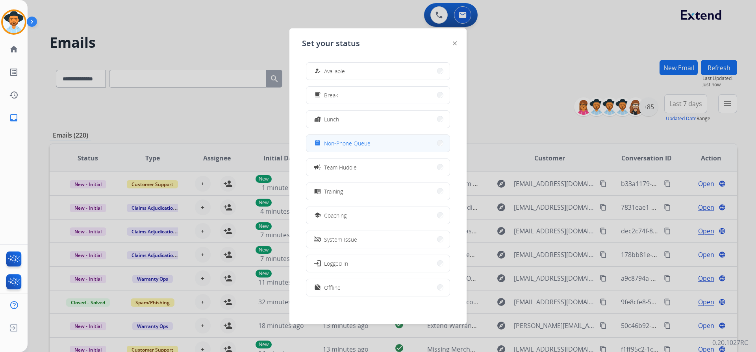
click at [379, 145] on button "assignment Non-Phone Queue" at bounding box center [377, 143] width 143 height 17
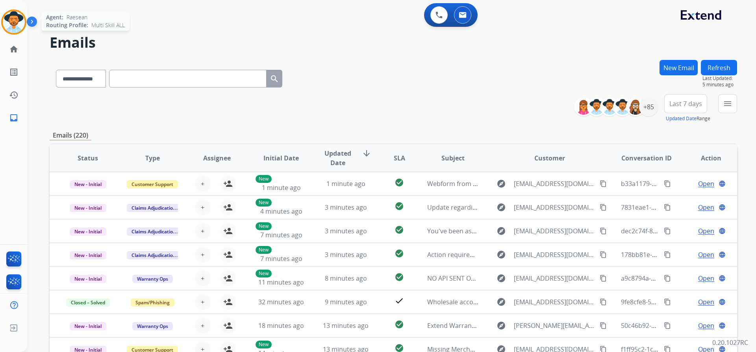
click at [9, 20] on img at bounding box center [14, 22] width 22 height 22
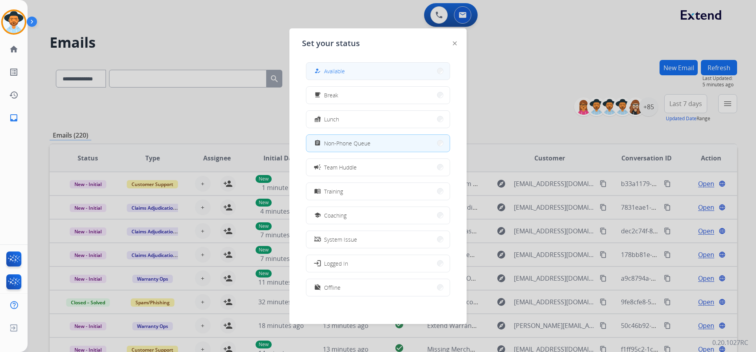
click at [371, 69] on button "how_to_reg Available" at bounding box center [377, 71] width 143 height 17
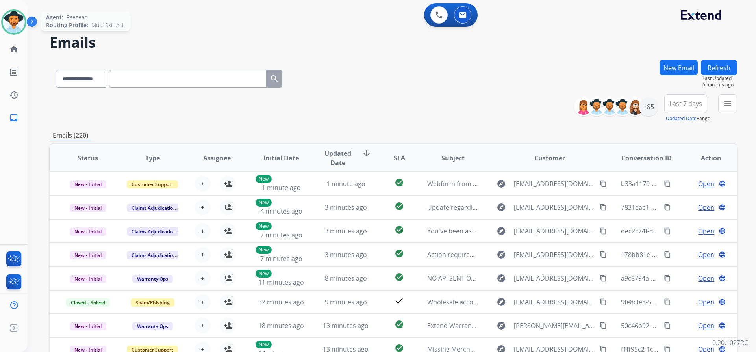
click at [19, 28] on img at bounding box center [14, 22] width 22 height 22
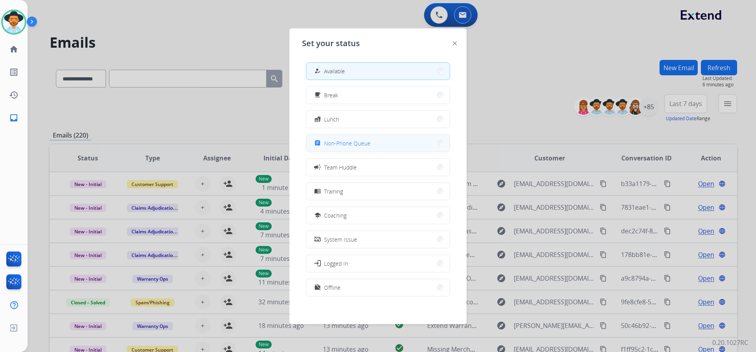
click at [385, 143] on button "assignment Non-Phone Queue" at bounding box center [377, 143] width 143 height 17
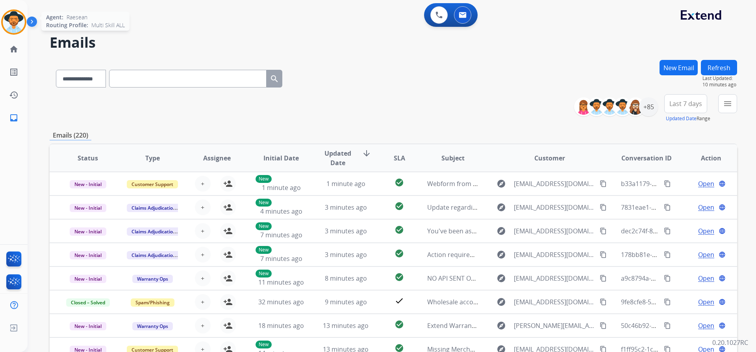
click at [21, 29] on img at bounding box center [14, 22] width 22 height 22
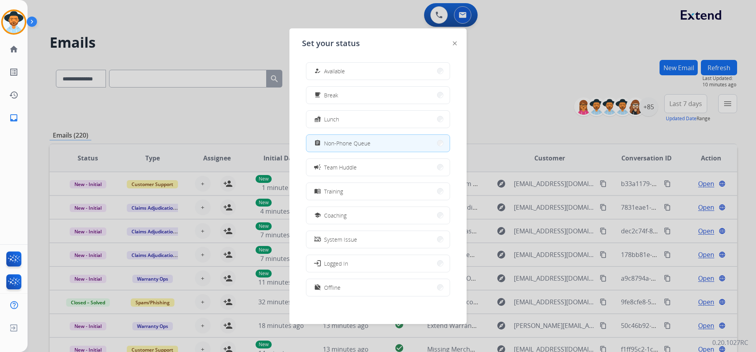
click at [494, 87] on div at bounding box center [378, 176] width 756 height 352
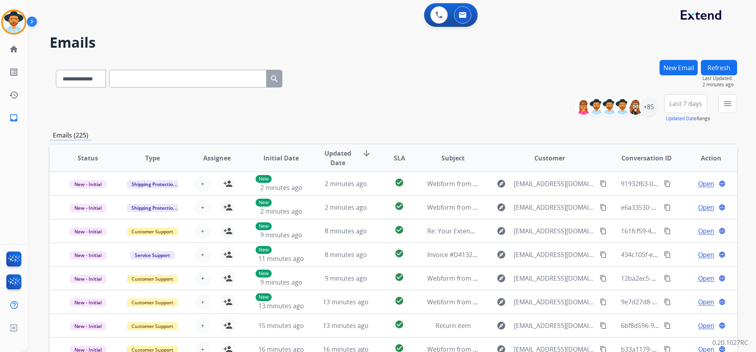
click at [0, 17] on div "Raesean Non-Phone Queue Edit Avatar Agent: [PERSON_NAME] Profile: Multi Skill A…" at bounding box center [14, 21] width 28 height 25
click at [14, 18] on img at bounding box center [14, 22] width 22 height 22
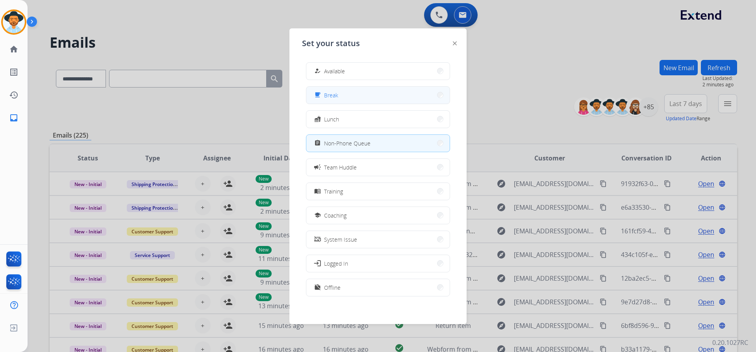
click at [336, 90] on button "free_breakfast Break" at bounding box center [377, 95] width 143 height 17
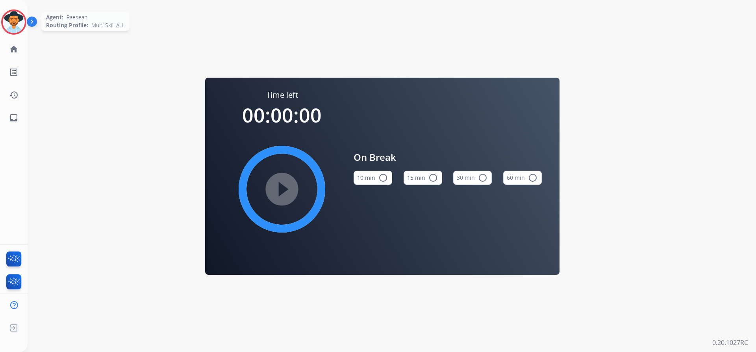
click at [19, 18] on img at bounding box center [14, 22] width 22 height 22
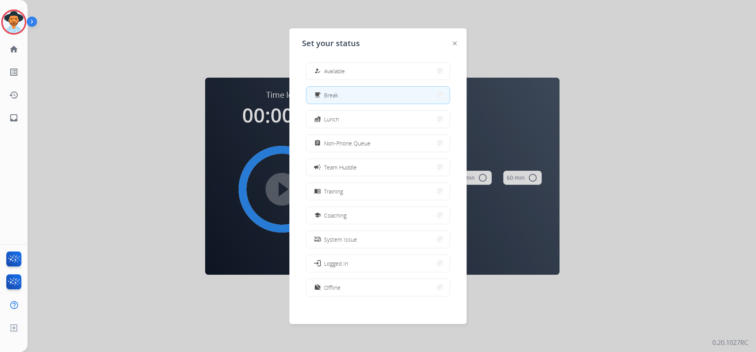
click at [411, 60] on div "how_to_reg Available free_breakfast Break fastfood Lunch assignment Non-Phone Q…" at bounding box center [378, 180] width 152 height 248
click at [409, 67] on button "how_to_reg Available" at bounding box center [377, 71] width 143 height 17
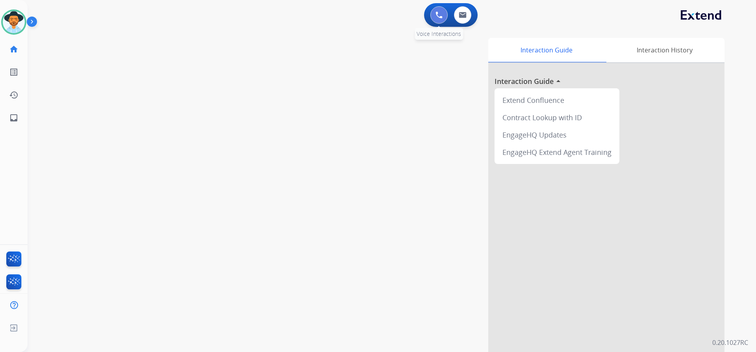
click at [441, 13] on img at bounding box center [439, 14] width 7 height 7
click at [437, 14] on img at bounding box center [439, 14] width 7 height 7
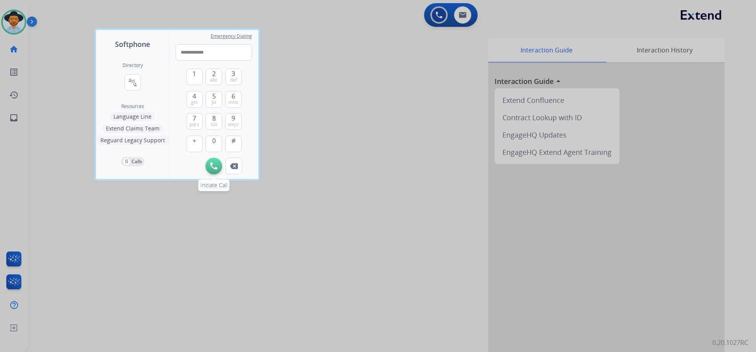
type input "**********"
click at [217, 164] on img at bounding box center [213, 165] width 7 height 7
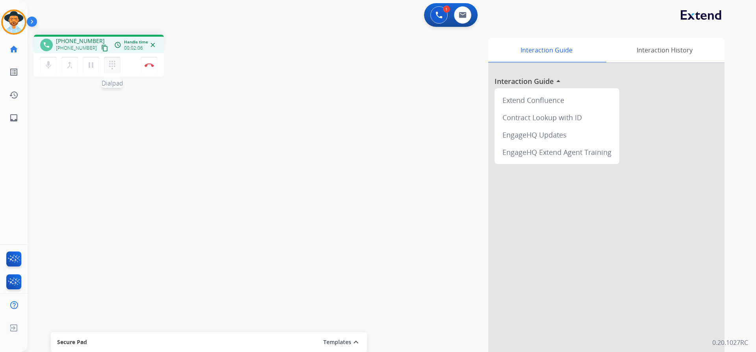
click at [114, 66] on mat-icon "dialpad" at bounding box center [111, 64] width 9 height 9
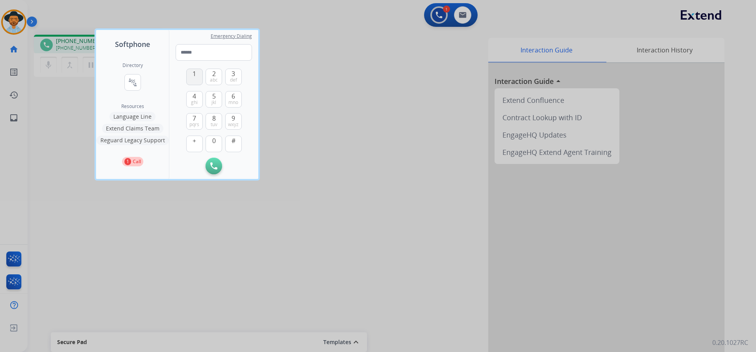
click at [196, 77] on button "1" at bounding box center [194, 77] width 17 height 17
type input "*"
click at [234, 166] on img at bounding box center [234, 166] width 8 height 6
click at [302, 160] on div at bounding box center [378, 176] width 756 height 352
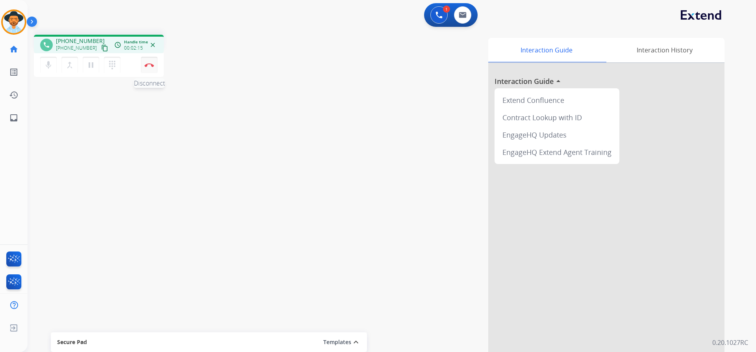
click at [152, 65] on img at bounding box center [149, 65] width 9 height 4
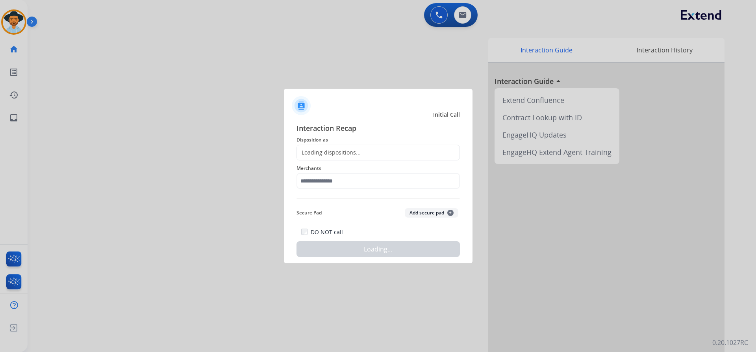
click at [408, 150] on div "Loading dispositions..." at bounding box center [378, 153] width 163 height 16
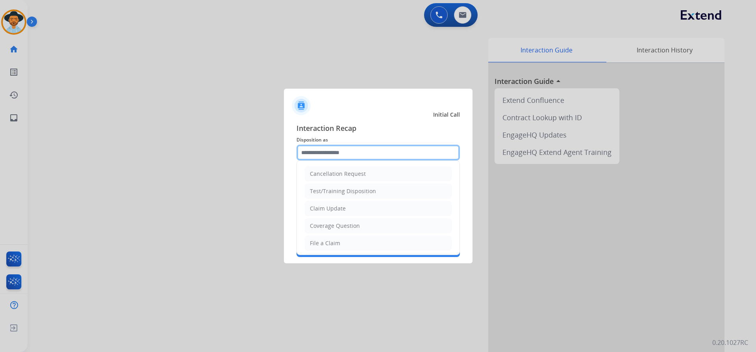
click at [383, 152] on input "text" at bounding box center [378, 153] width 163 height 16
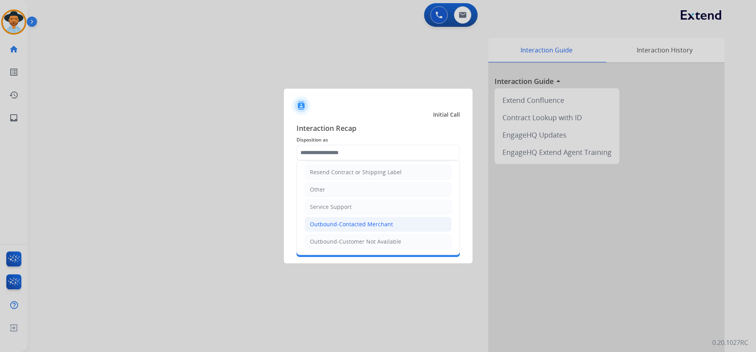
click at [387, 221] on div "Outbound-Contacted Merchant" at bounding box center [351, 224] width 83 height 8
type input "**********"
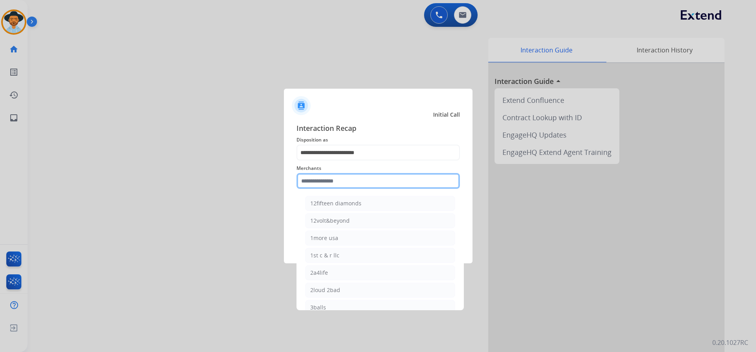
click at [376, 178] on input "text" at bounding box center [378, 181] width 163 height 16
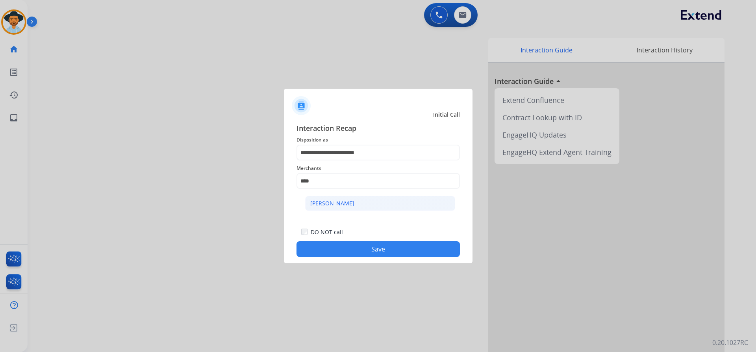
click at [403, 203] on li "[PERSON_NAME]" at bounding box center [380, 203] width 150 height 15
type input "**********"
click at [395, 252] on button "Save" at bounding box center [378, 249] width 163 height 16
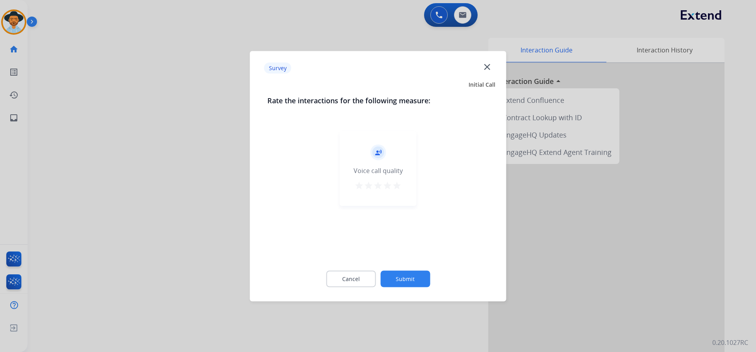
click at [406, 283] on button "Submit" at bounding box center [405, 278] width 50 height 17
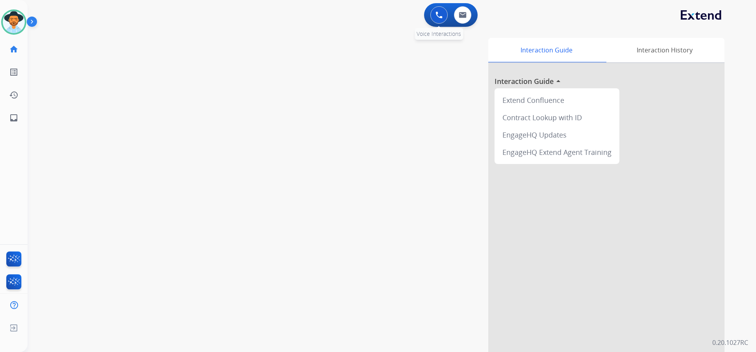
click at [439, 19] on button at bounding box center [438, 14] width 17 height 17
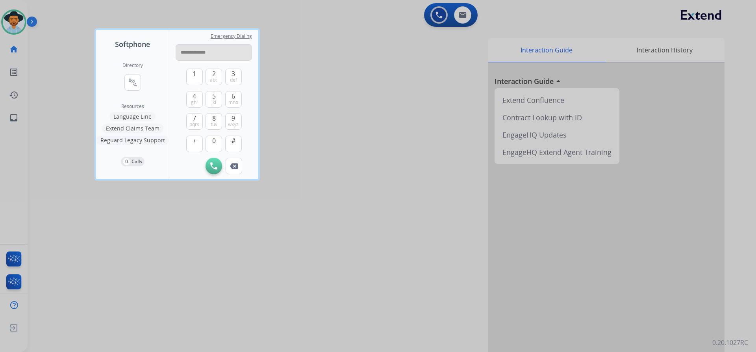
click at [192, 52] on input "**********" at bounding box center [214, 52] width 76 height 17
click at [198, 51] on input "**********" at bounding box center [214, 52] width 76 height 17
type input "**********"
click at [213, 162] on img at bounding box center [213, 165] width 7 height 7
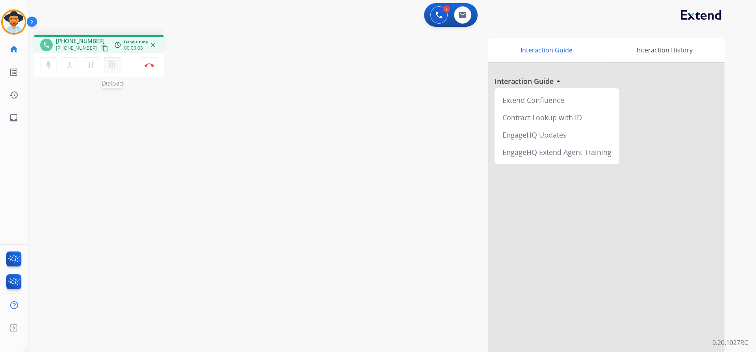
click at [109, 65] on mat-icon "dialpad" at bounding box center [111, 64] width 9 height 9
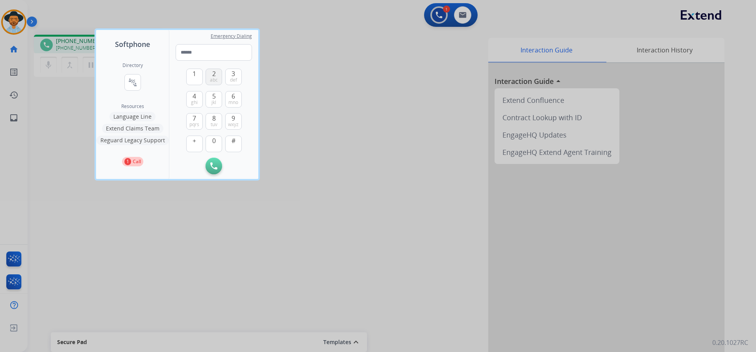
click at [209, 76] on button "2 abc" at bounding box center [214, 77] width 17 height 17
type input "*"
click at [237, 164] on img at bounding box center [234, 166] width 8 height 6
click at [350, 118] on div at bounding box center [378, 176] width 756 height 352
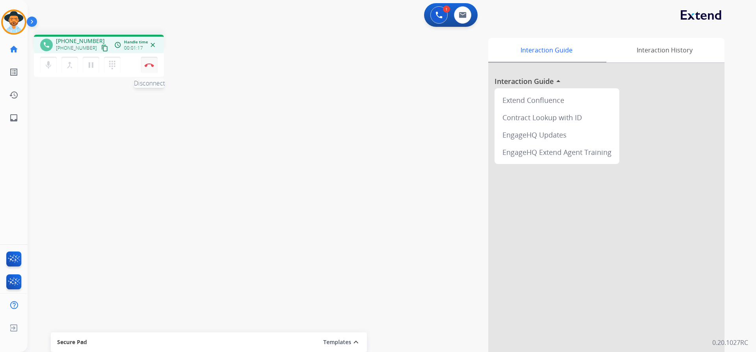
click at [152, 61] on button "Disconnect" at bounding box center [149, 65] width 17 height 17
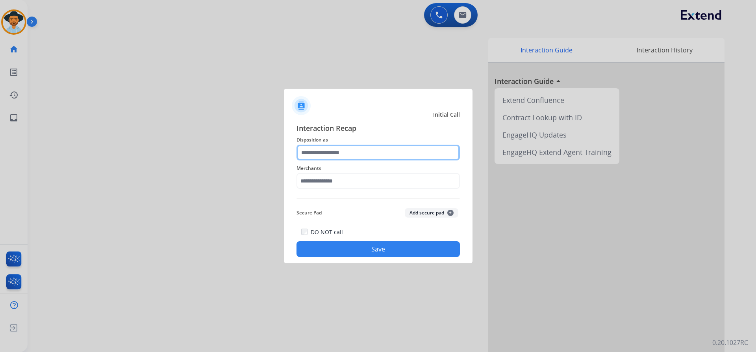
click at [351, 152] on input "text" at bounding box center [378, 153] width 163 height 16
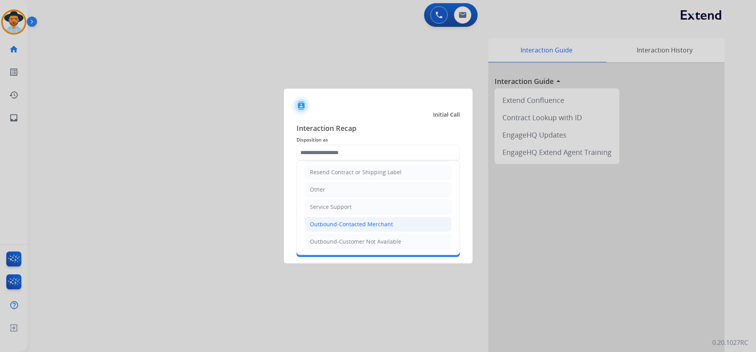
click at [374, 225] on div "Outbound-Contacted Merchant" at bounding box center [351, 224] width 83 height 8
type input "**********"
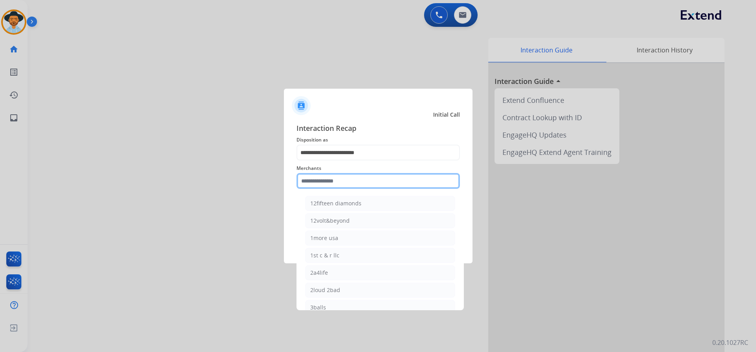
click at [358, 182] on input "text" at bounding box center [378, 181] width 163 height 16
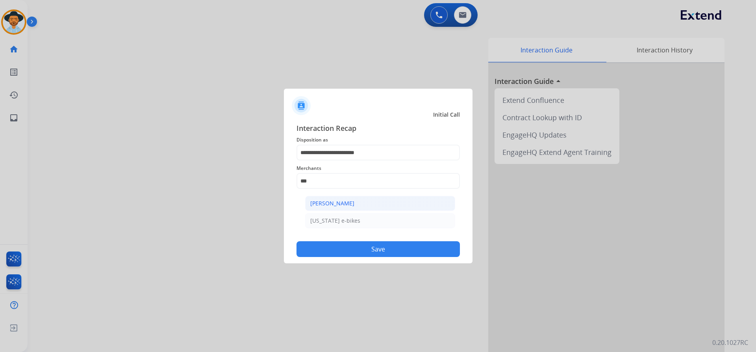
click at [357, 201] on li "[PERSON_NAME]" at bounding box center [380, 203] width 150 height 15
type input "**********"
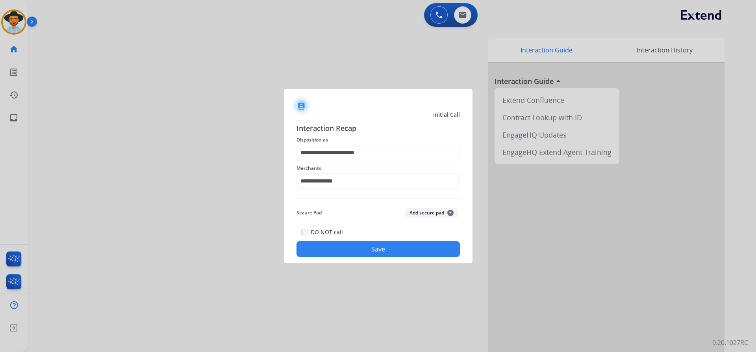
click at [367, 247] on button "Save" at bounding box center [378, 249] width 163 height 16
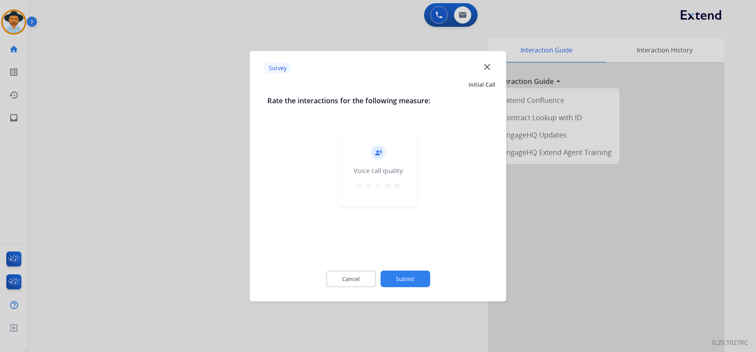
click at [408, 273] on button "Submit" at bounding box center [405, 278] width 50 height 17
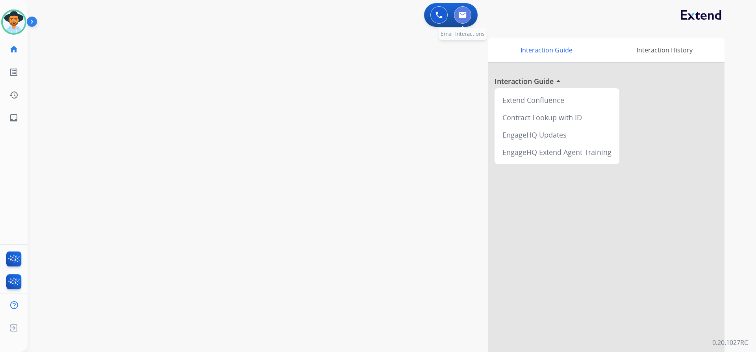
click at [463, 15] on img at bounding box center [463, 15] width 8 height 6
select select "**********"
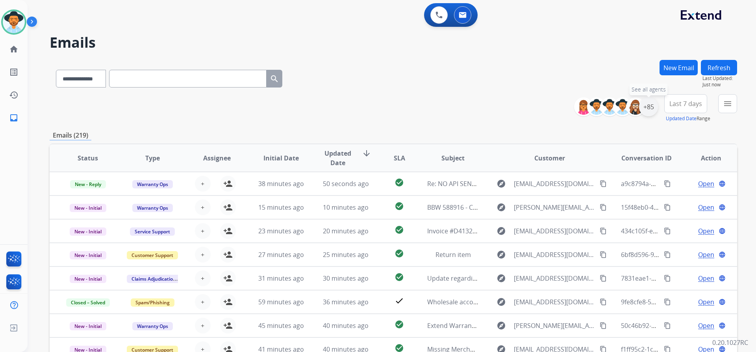
click at [650, 109] on div "+85" at bounding box center [648, 106] width 19 height 19
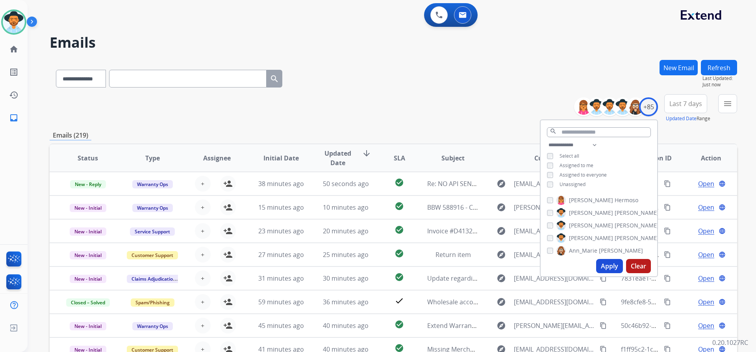
click at [574, 182] on span "Unassigned" at bounding box center [573, 184] width 26 height 7
click at [606, 265] on button "Apply" at bounding box center [609, 266] width 27 height 14
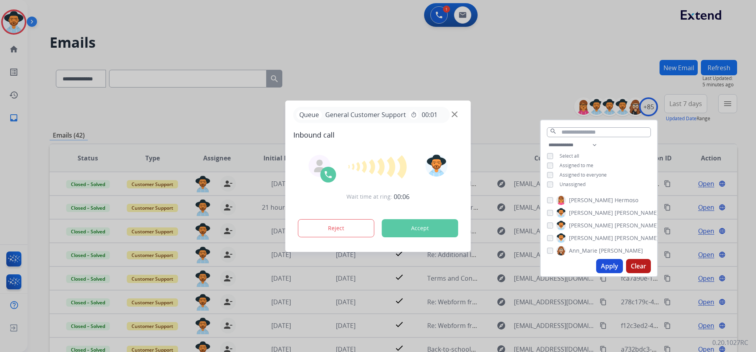
click at [604, 263] on button "Apply" at bounding box center [609, 266] width 27 height 14
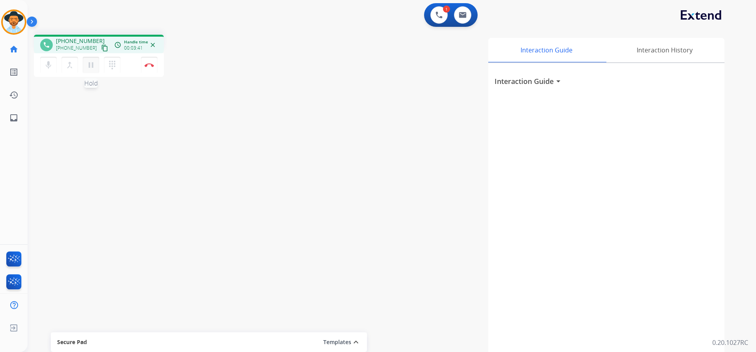
click at [88, 61] on mat-icon "pause" at bounding box center [90, 64] width 9 height 9
click at [96, 65] on button "play_arrow Hold" at bounding box center [91, 65] width 17 height 17
click at [94, 66] on mat-icon "pause" at bounding box center [90, 64] width 9 height 9
click at [115, 67] on mat-icon "dialpad" at bounding box center [111, 64] width 9 height 9
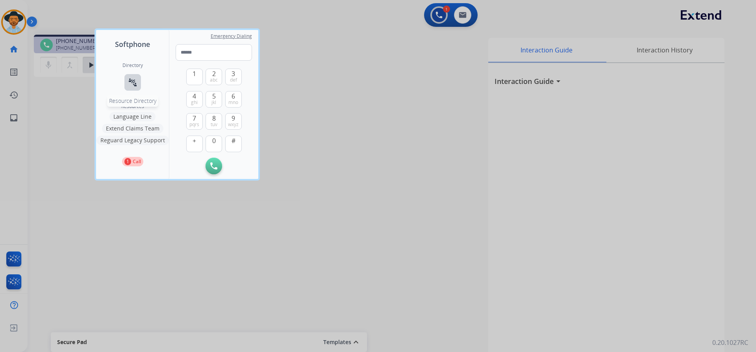
click at [135, 84] on mat-icon "connect_without_contact" at bounding box center [132, 82] width 9 height 9
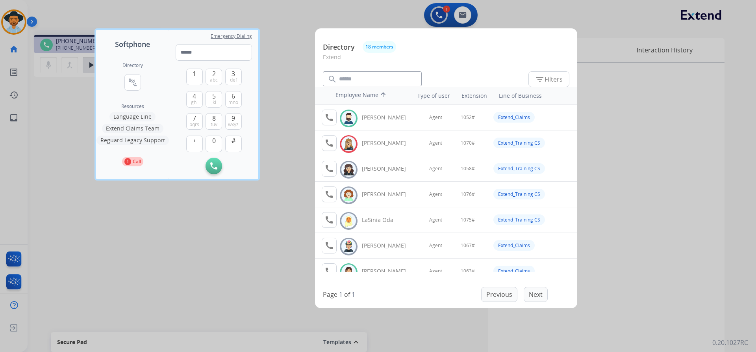
scroll to position [158, 0]
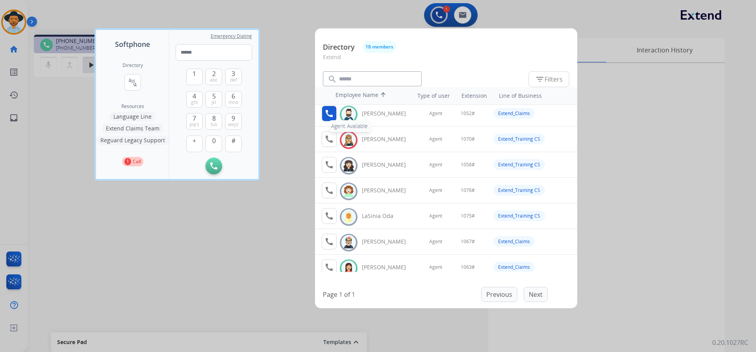
click at [331, 109] on mat-icon "call" at bounding box center [328, 113] width 9 height 9
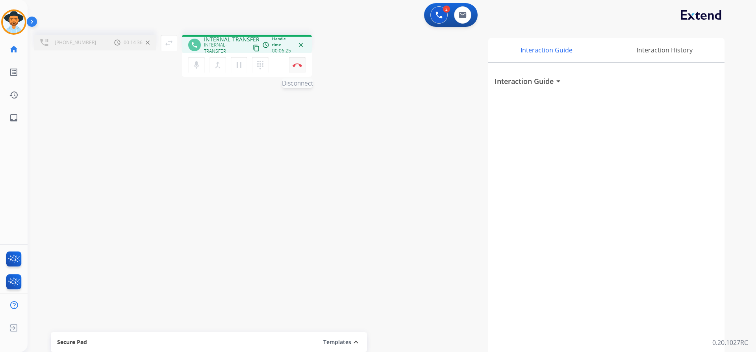
click at [298, 65] on img at bounding box center [297, 65] width 9 height 4
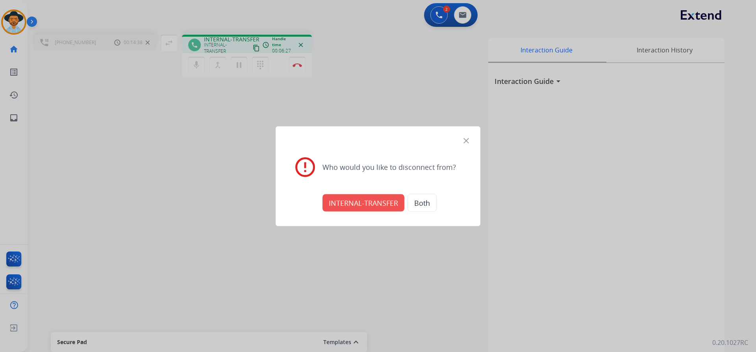
click at [388, 204] on button "INTERNAL-TRANSFER" at bounding box center [363, 202] width 82 height 17
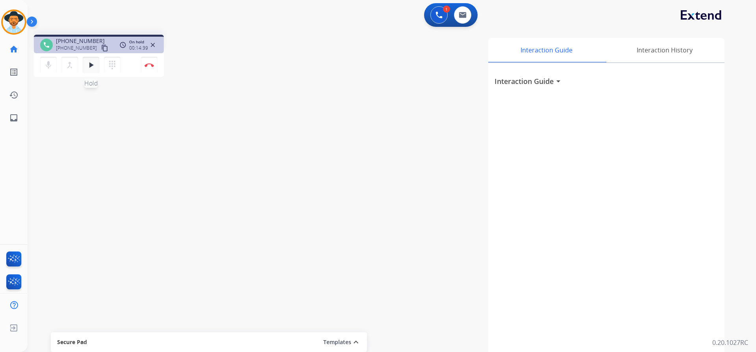
click at [93, 63] on mat-icon "play_arrow" at bounding box center [90, 64] width 9 height 9
click at [154, 64] on img at bounding box center [149, 65] width 9 height 4
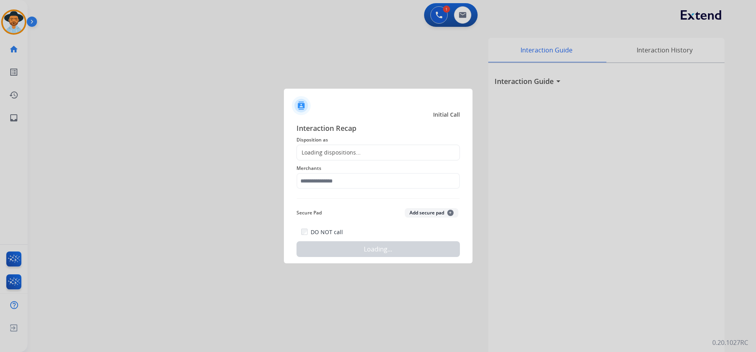
click at [360, 150] on div "Loading dispositions..." at bounding box center [378, 153] width 163 height 16
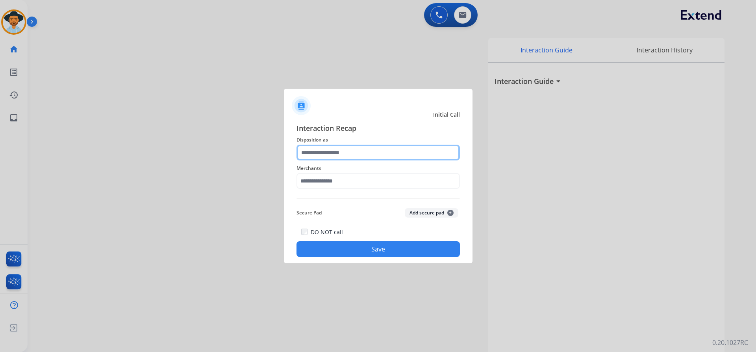
click at [373, 153] on input "text" at bounding box center [378, 153] width 163 height 16
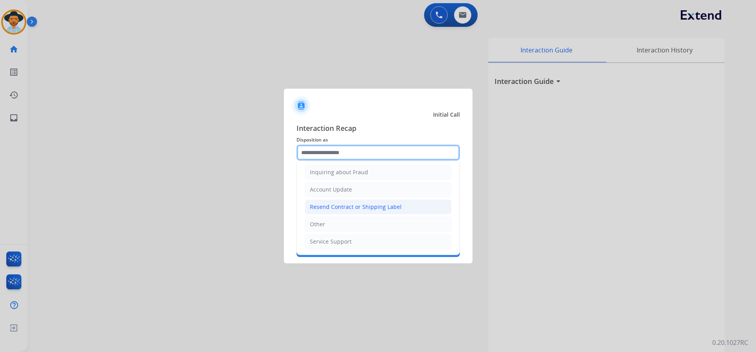
scroll to position [83, 0]
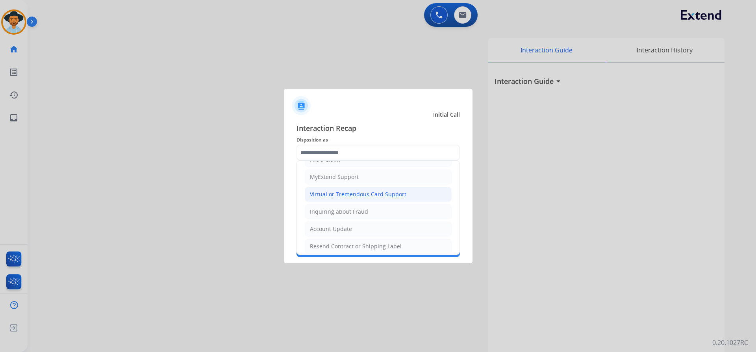
click at [376, 196] on div "Virtual or Tremendous Card Support" at bounding box center [358, 194] width 96 height 8
type input "**********"
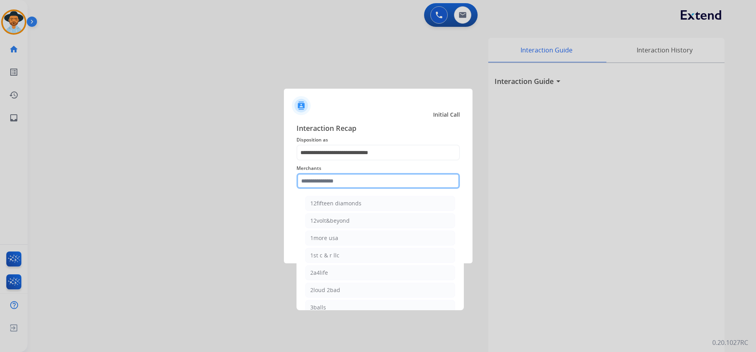
click at [350, 178] on input "text" at bounding box center [378, 181] width 163 height 16
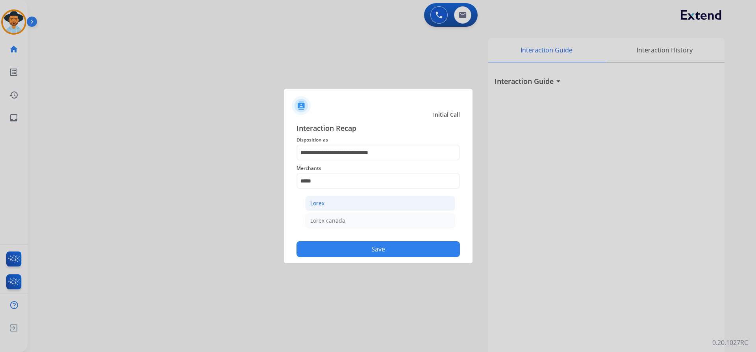
click at [337, 203] on li "Lorex" at bounding box center [380, 203] width 150 height 15
type input "*****"
click at [386, 249] on button "Save" at bounding box center [378, 249] width 163 height 16
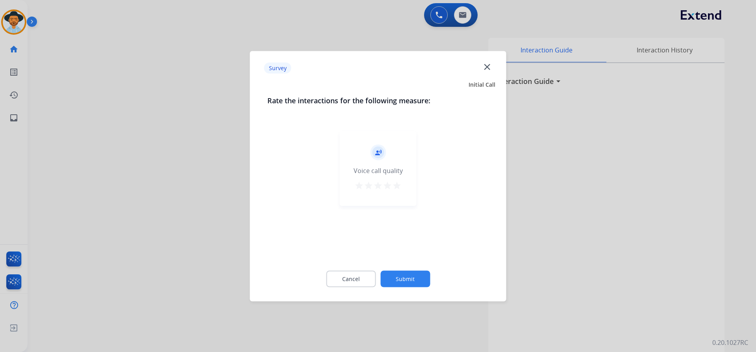
click at [408, 279] on button "Submit" at bounding box center [405, 278] width 50 height 17
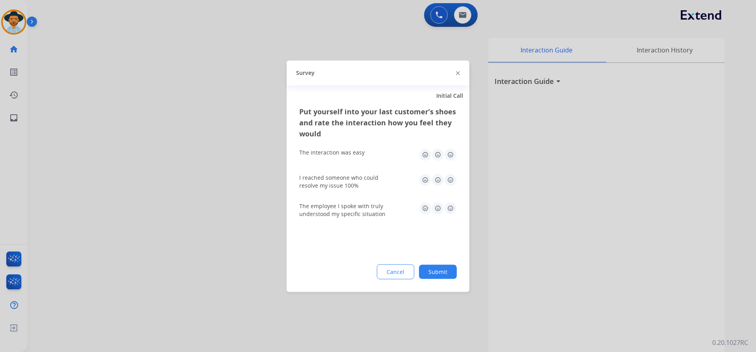
click at [443, 265] on button "Submit" at bounding box center [438, 271] width 38 height 14
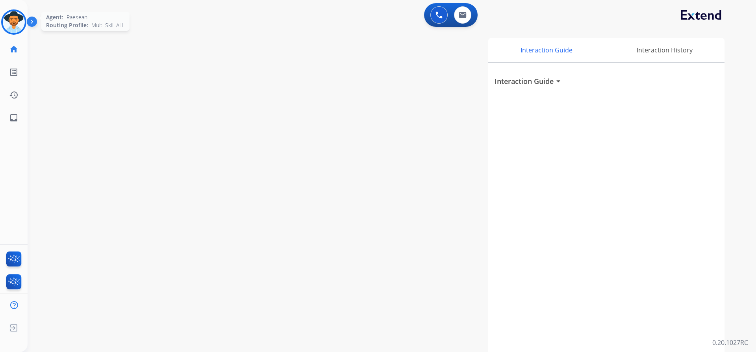
drag, startPoint x: 13, startPoint y: 17, endPoint x: 18, endPoint y: 16, distance: 4.8
click at [13, 17] on img at bounding box center [14, 22] width 22 height 22
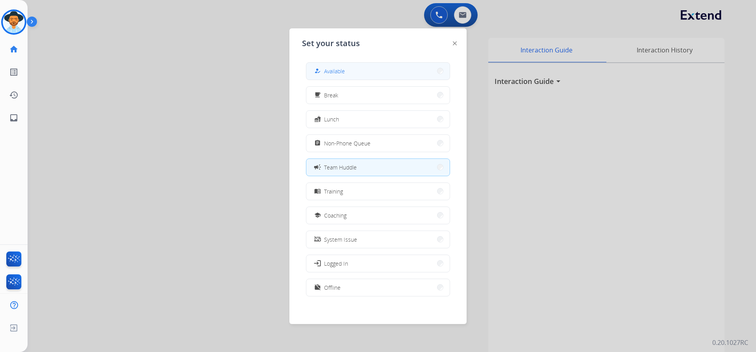
click at [344, 67] on span "Available" at bounding box center [334, 71] width 21 height 8
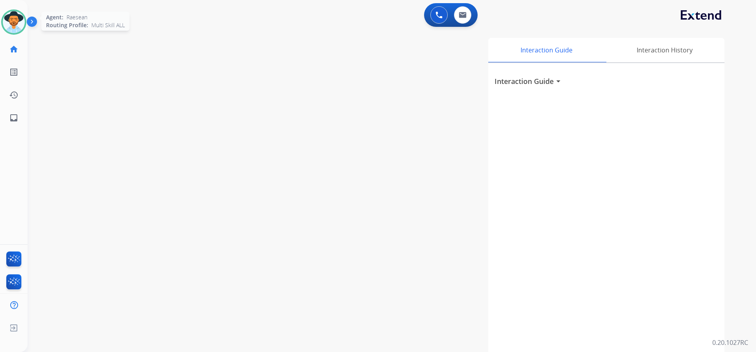
click at [7, 16] on img at bounding box center [14, 22] width 22 height 22
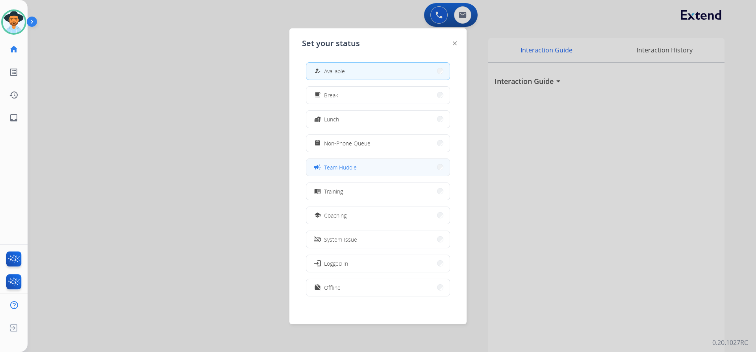
click at [361, 166] on button "campaign Team Huddle" at bounding box center [377, 167] width 143 height 17
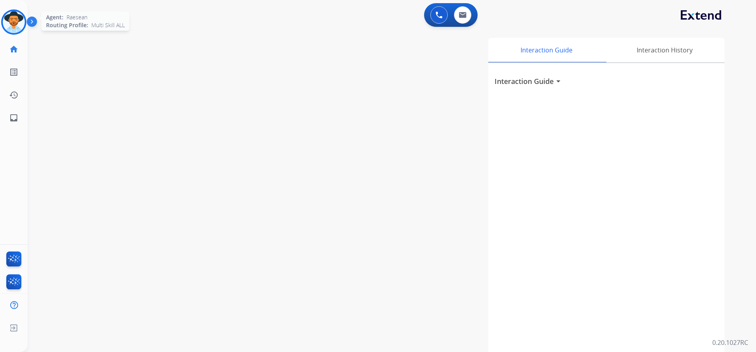
drag, startPoint x: 18, startPoint y: 19, endPoint x: 22, endPoint y: 19, distance: 4.7
click at [18, 19] on img at bounding box center [14, 22] width 22 height 22
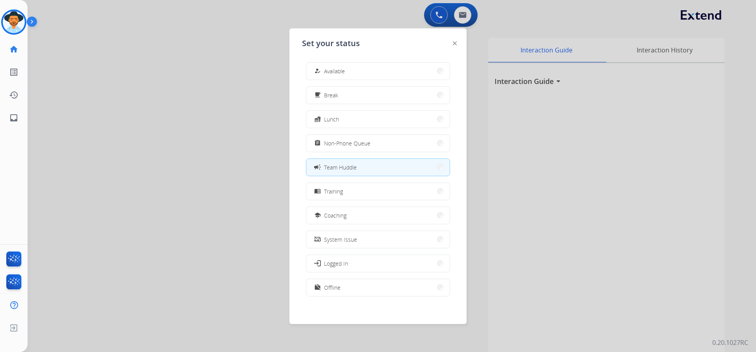
drag, startPoint x: 185, startPoint y: 85, endPoint x: 207, endPoint y: 72, distance: 25.6
click at [188, 84] on div at bounding box center [378, 176] width 756 height 352
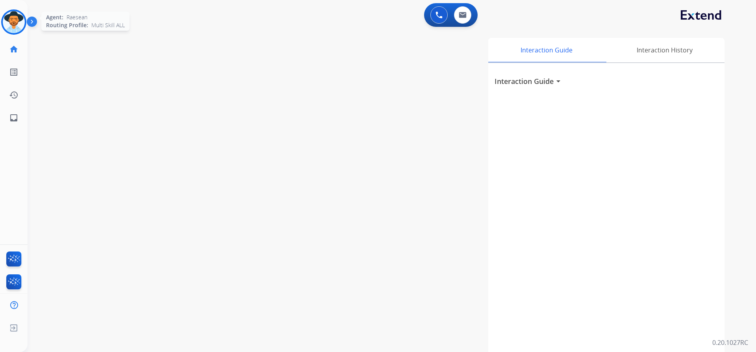
click at [14, 22] on img at bounding box center [14, 22] width 22 height 22
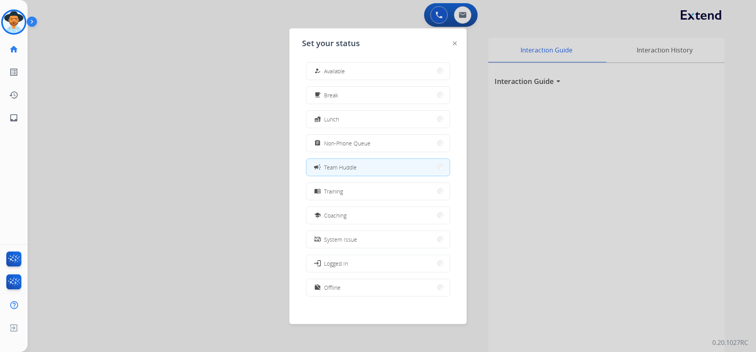
click at [179, 70] on div at bounding box center [378, 176] width 756 height 352
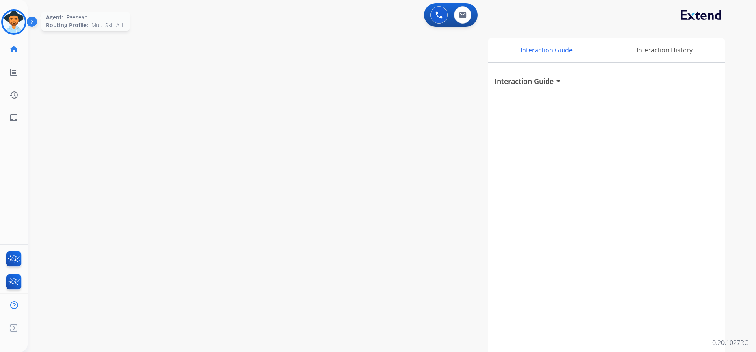
click at [18, 25] on img at bounding box center [14, 22] width 22 height 22
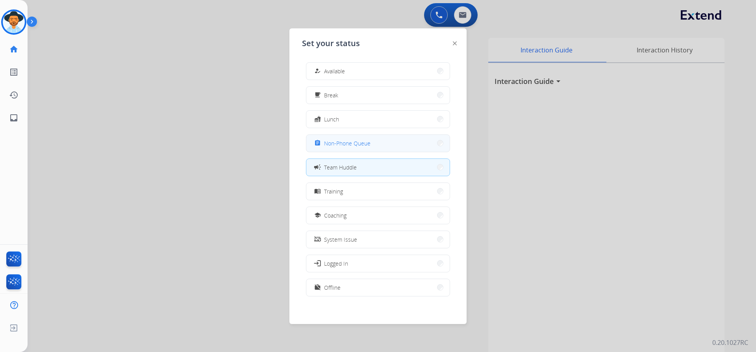
click at [396, 149] on button "assignment Non-Phone Queue" at bounding box center [377, 143] width 143 height 17
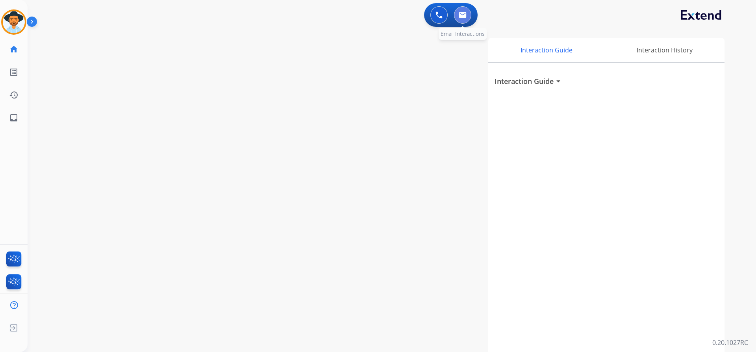
click at [465, 14] on img at bounding box center [463, 15] width 8 height 6
select select "**********"
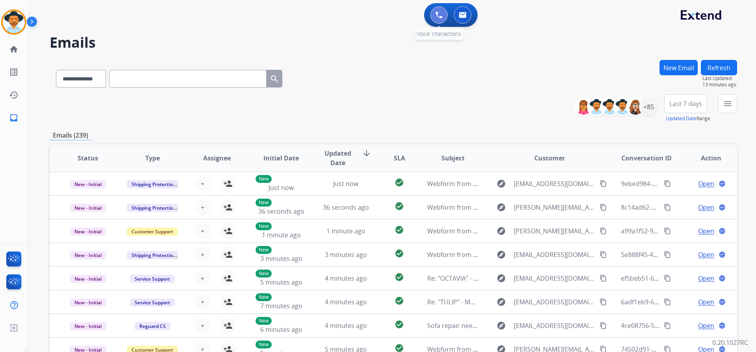
click at [437, 16] on img at bounding box center [439, 14] width 7 height 7
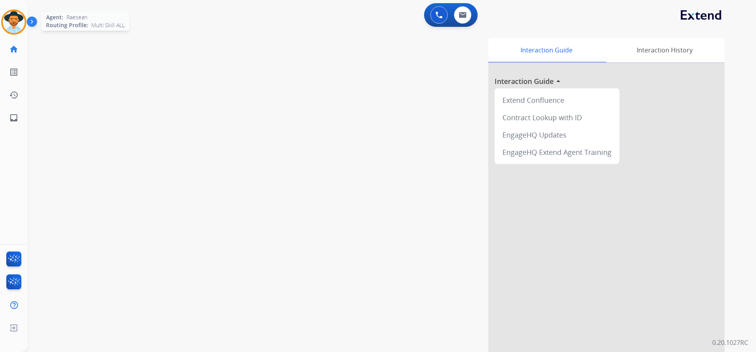
click at [19, 22] on img at bounding box center [14, 22] width 22 height 22
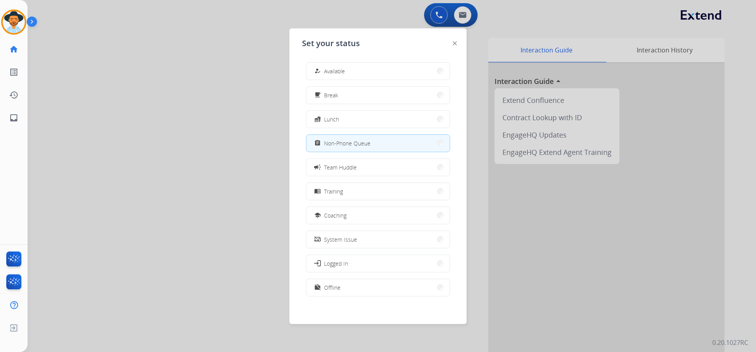
click at [343, 69] on span "Available" at bounding box center [334, 71] width 21 height 8
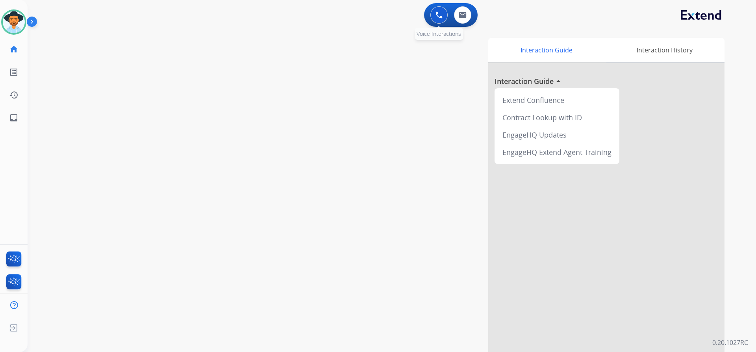
click at [438, 9] on button at bounding box center [438, 14] width 17 height 17
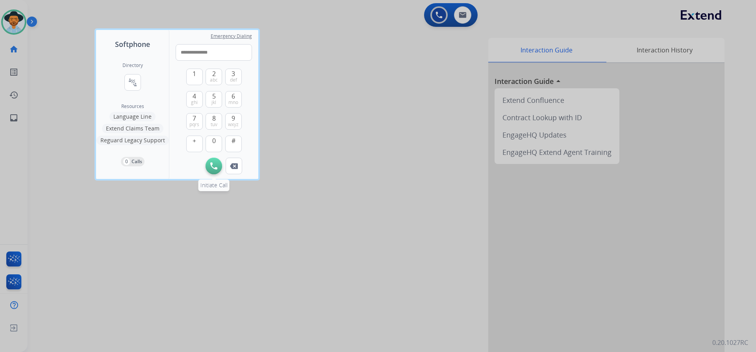
type input "**********"
click at [213, 163] on img at bounding box center [213, 165] width 7 height 7
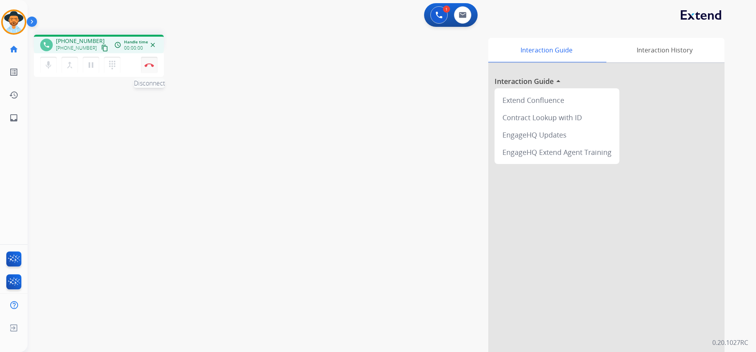
click at [148, 68] on button "Disconnect" at bounding box center [149, 65] width 17 height 17
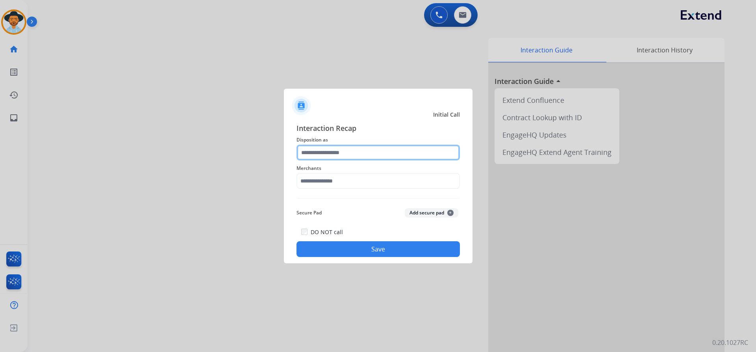
drag, startPoint x: 334, startPoint y: 152, endPoint x: 339, endPoint y: 159, distance: 9.2
click at [335, 152] on input "text" at bounding box center [378, 153] width 163 height 16
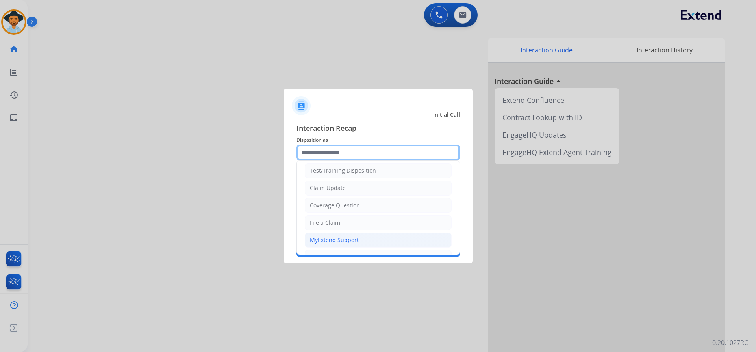
scroll to position [39, 0]
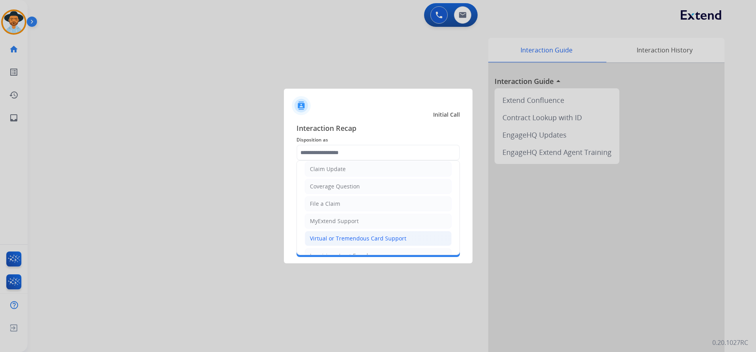
click at [380, 237] on div "Virtual or Tremendous Card Support" at bounding box center [358, 238] width 96 height 8
type input "**********"
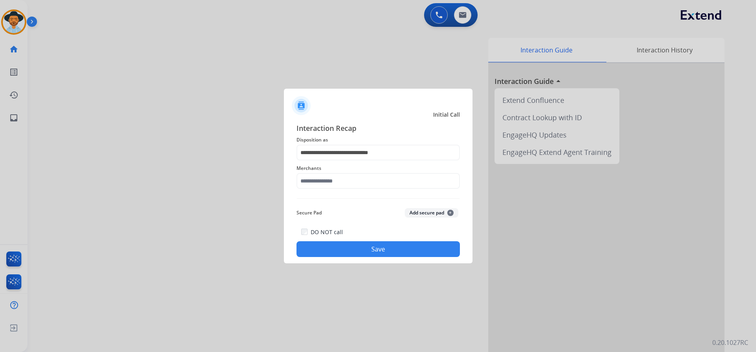
click at [356, 172] on span "Merchants" at bounding box center [378, 167] width 163 height 9
click at [356, 180] on input "text" at bounding box center [378, 181] width 163 height 16
click at [328, 203] on div "Jomashop" at bounding box center [323, 203] width 26 height 8
type input "********"
click at [354, 252] on button "Save" at bounding box center [378, 249] width 163 height 16
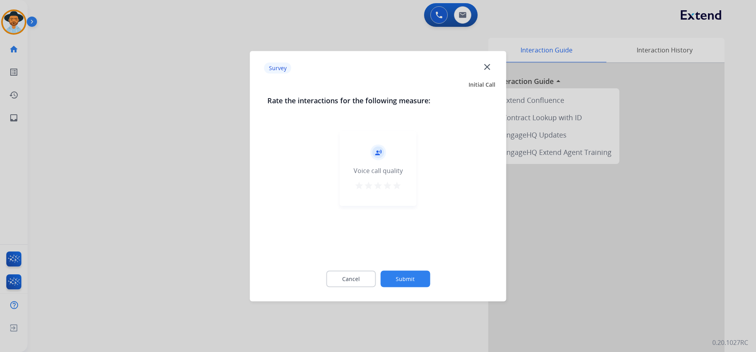
click at [424, 282] on button "Submit" at bounding box center [405, 278] width 50 height 17
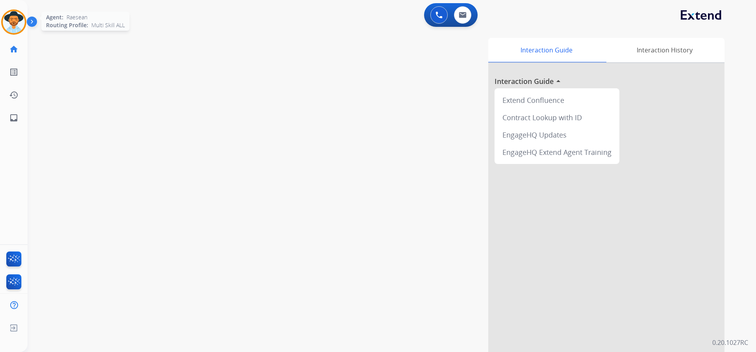
click at [12, 20] on img at bounding box center [14, 22] width 22 height 22
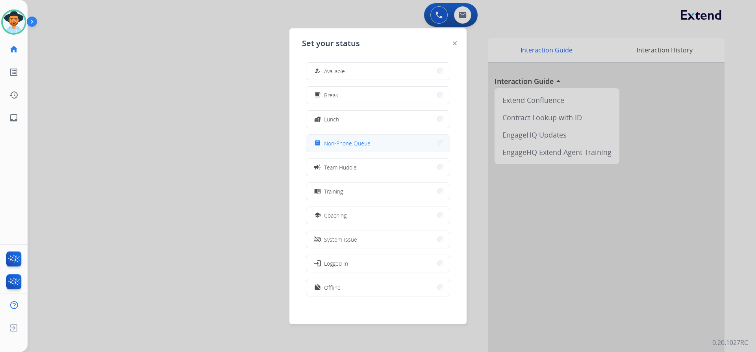
click at [376, 139] on button "assignment Non-Phone Queue" at bounding box center [377, 143] width 143 height 17
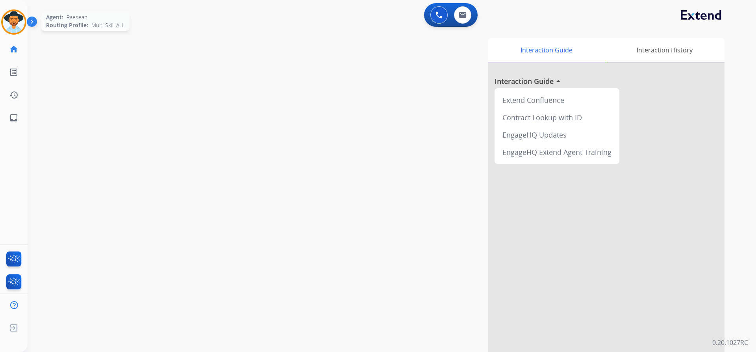
click at [24, 20] on img at bounding box center [14, 22] width 22 height 22
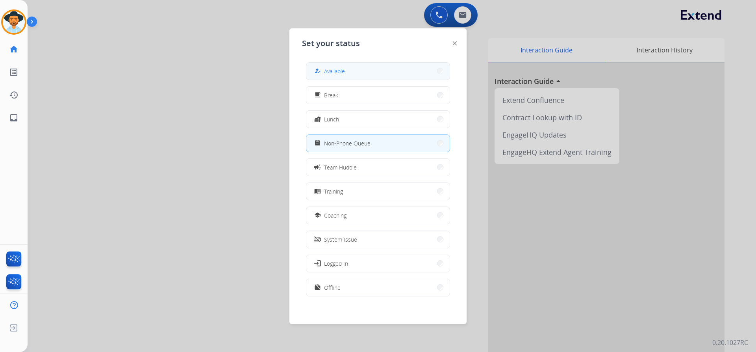
click at [361, 69] on button "how_to_reg Available" at bounding box center [377, 71] width 143 height 17
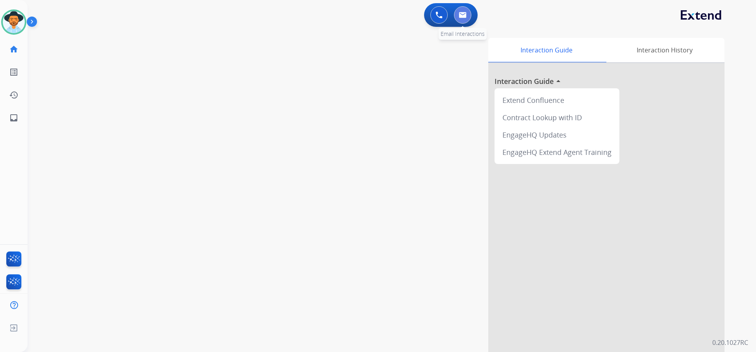
click at [467, 17] on button at bounding box center [462, 14] width 17 height 17
select select "**********"
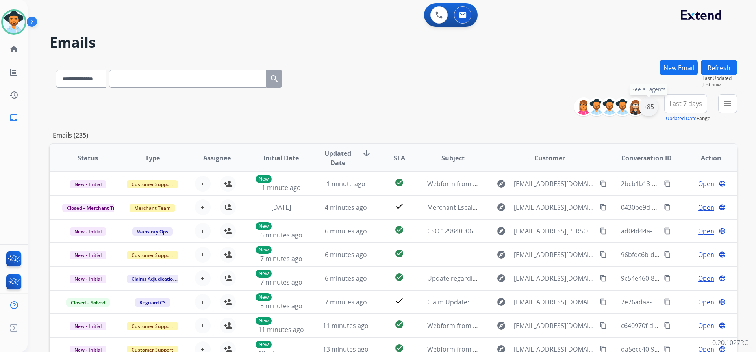
click at [648, 106] on div "+85" at bounding box center [648, 106] width 19 height 19
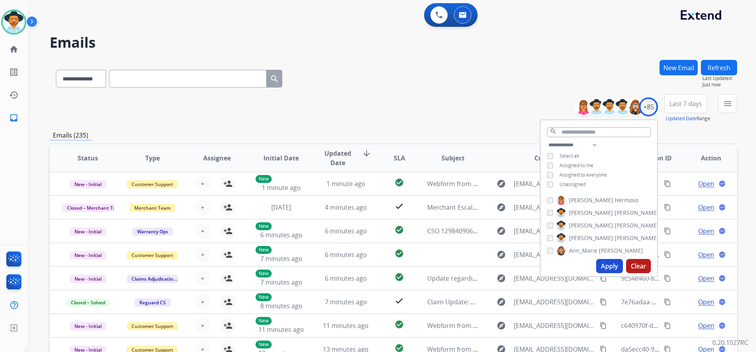
click at [574, 183] on span "Unassigned" at bounding box center [573, 184] width 26 height 7
click at [604, 264] on button "Apply" at bounding box center [609, 266] width 27 height 14
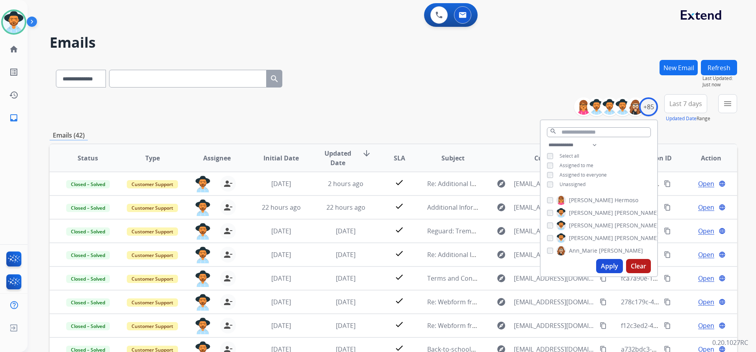
click at [690, 102] on span "Last 7 days" at bounding box center [685, 103] width 33 height 3
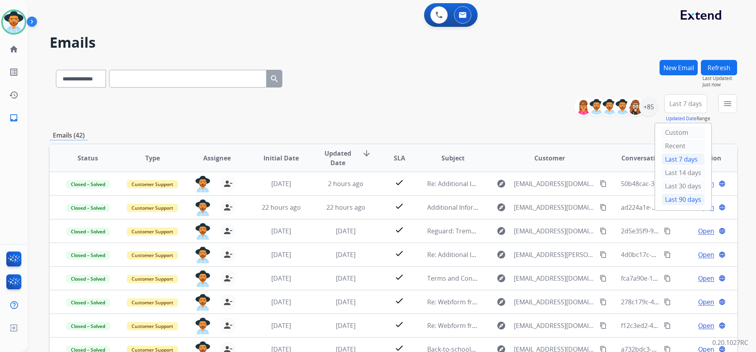
click at [678, 200] on div "Last 90 days" at bounding box center [683, 199] width 43 height 12
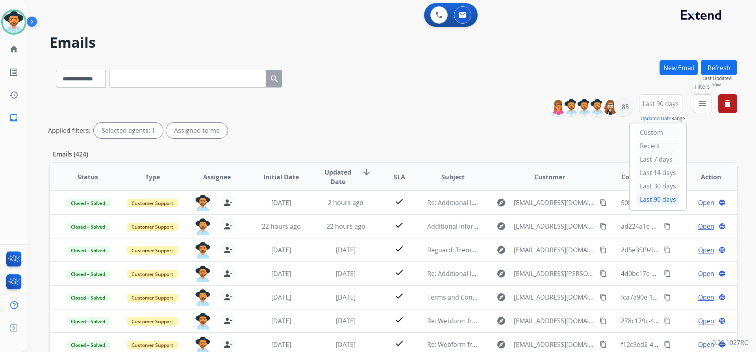
click at [699, 106] on mat-icon "menu" at bounding box center [702, 103] width 9 height 9
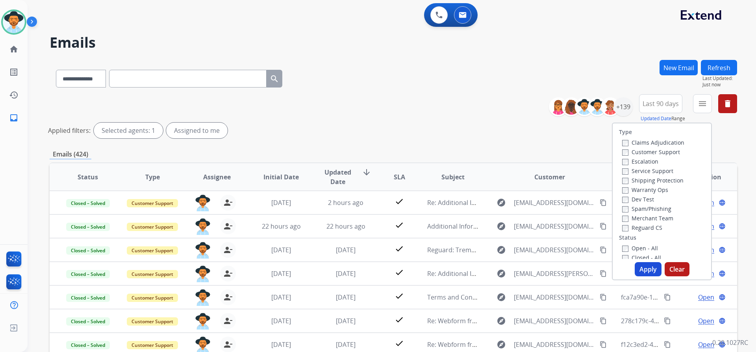
click at [669, 153] on label "Customer Support" at bounding box center [651, 151] width 58 height 7
click at [667, 180] on label "Shipping Protection" at bounding box center [652, 179] width 61 height 7
click at [652, 224] on label "Reguard CS" at bounding box center [642, 227] width 40 height 7
click at [641, 247] on label "Open - All" at bounding box center [640, 247] width 36 height 7
click at [651, 268] on button "Apply" at bounding box center [648, 269] width 27 height 14
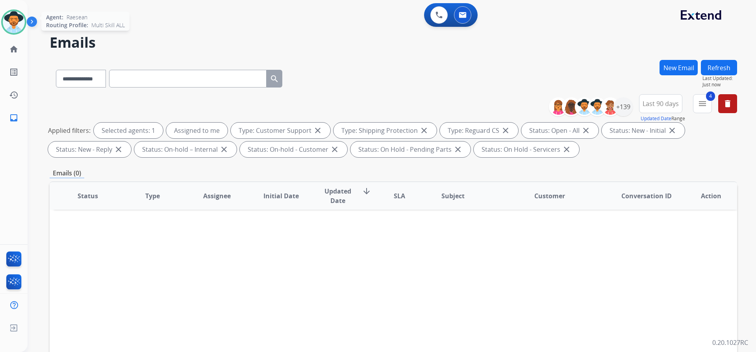
click at [17, 19] on img at bounding box center [14, 22] width 22 height 22
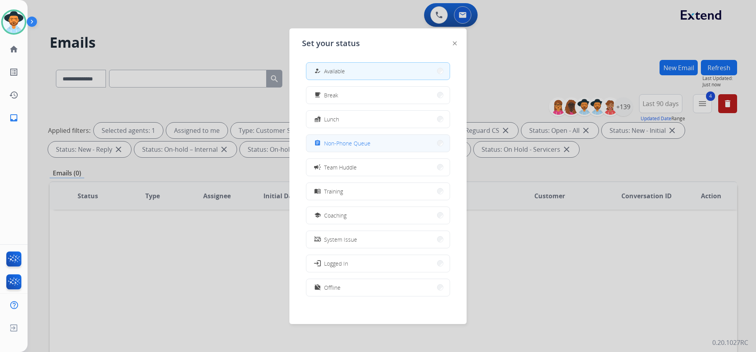
click at [367, 146] on span "Non-Phone Queue" at bounding box center [347, 143] width 46 height 8
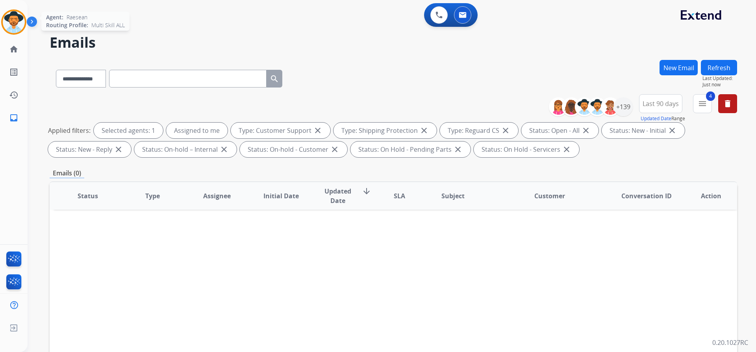
click at [17, 25] on img at bounding box center [14, 22] width 22 height 22
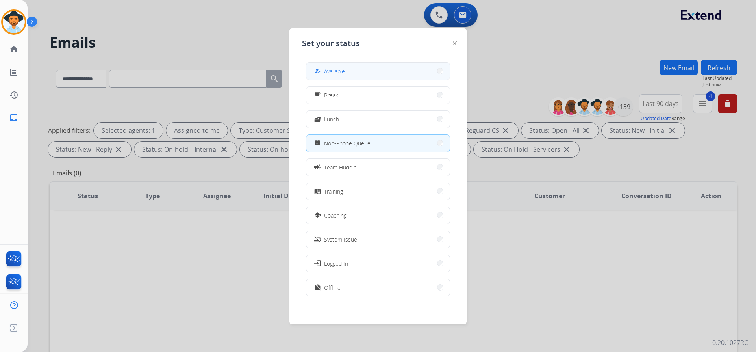
click at [368, 70] on button "how_to_reg Available" at bounding box center [377, 71] width 143 height 17
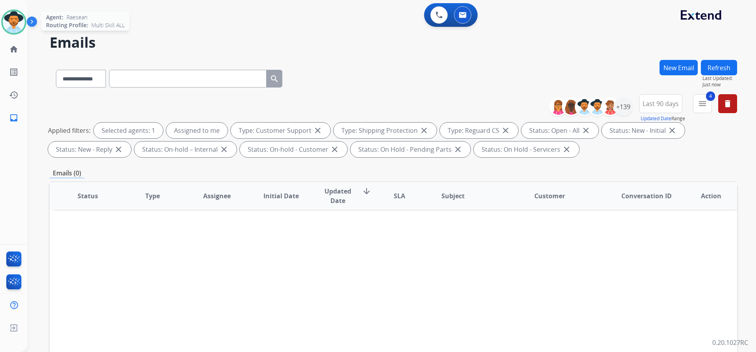
click at [12, 17] on img at bounding box center [14, 22] width 22 height 22
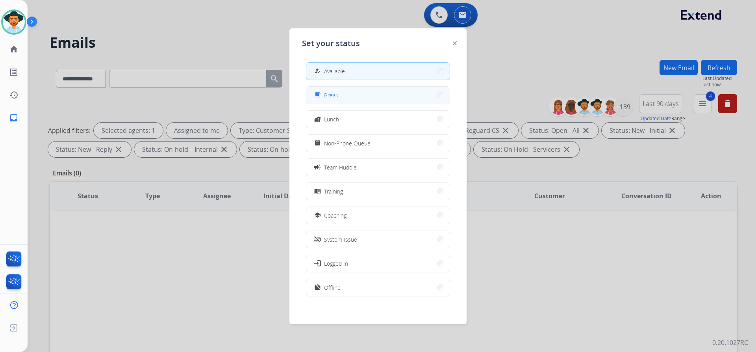
click at [374, 94] on button "free_breakfast Break" at bounding box center [377, 95] width 143 height 17
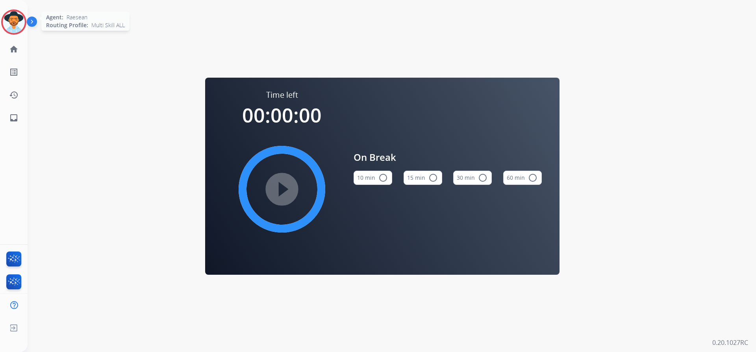
click at [17, 19] on img at bounding box center [14, 22] width 22 height 22
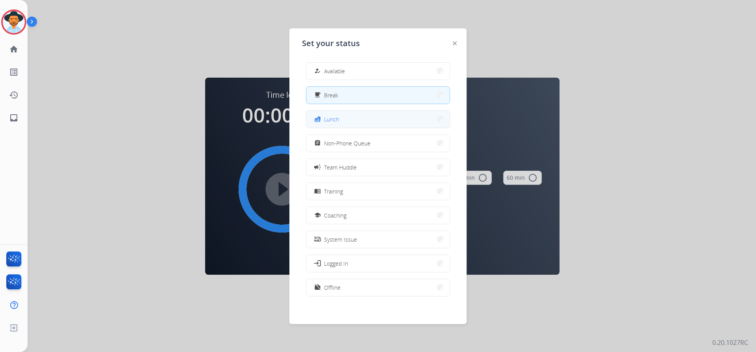
click at [426, 117] on button "fastfood Lunch" at bounding box center [377, 119] width 143 height 17
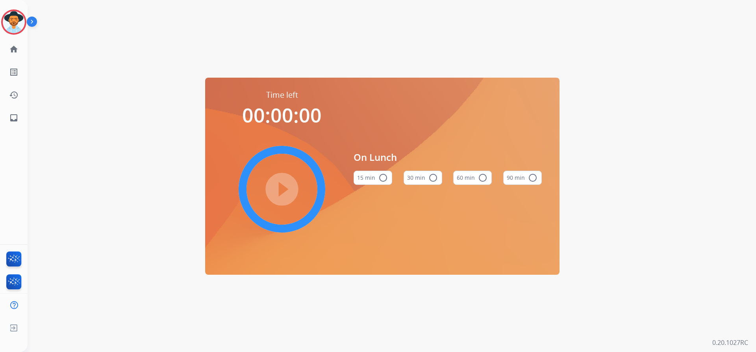
click at [470, 176] on button "60 min radio_button_unchecked" at bounding box center [472, 178] width 39 height 14
click at [281, 189] on mat-icon "play_circle_filled" at bounding box center [281, 188] width 9 height 9
